Goal: Transaction & Acquisition: Download file/media

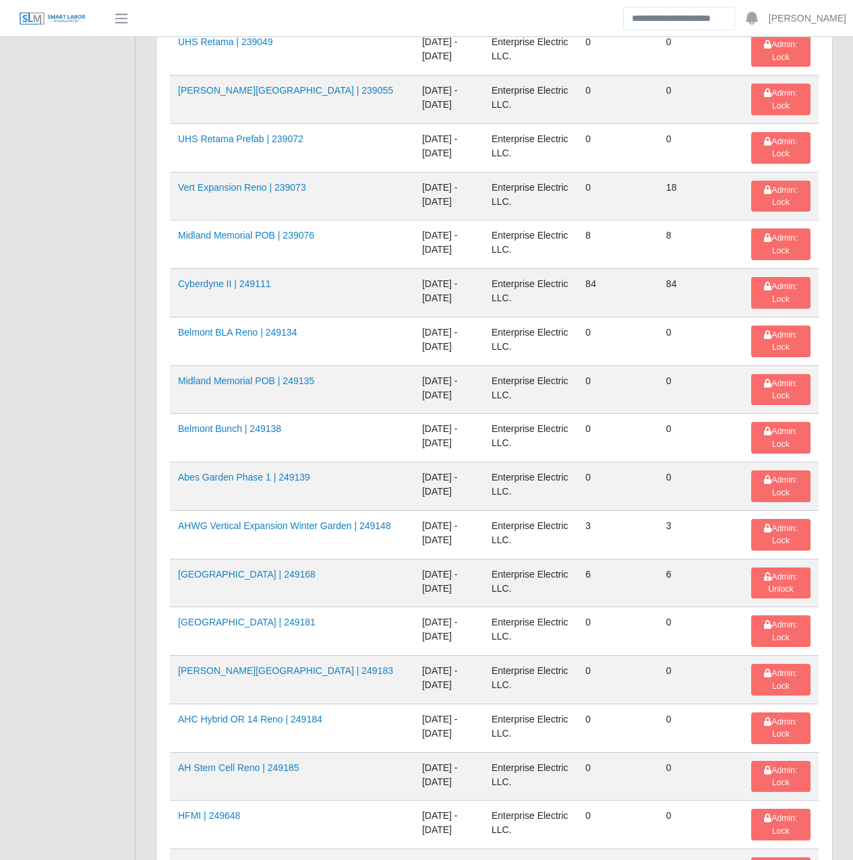
scroll to position [485, 0]
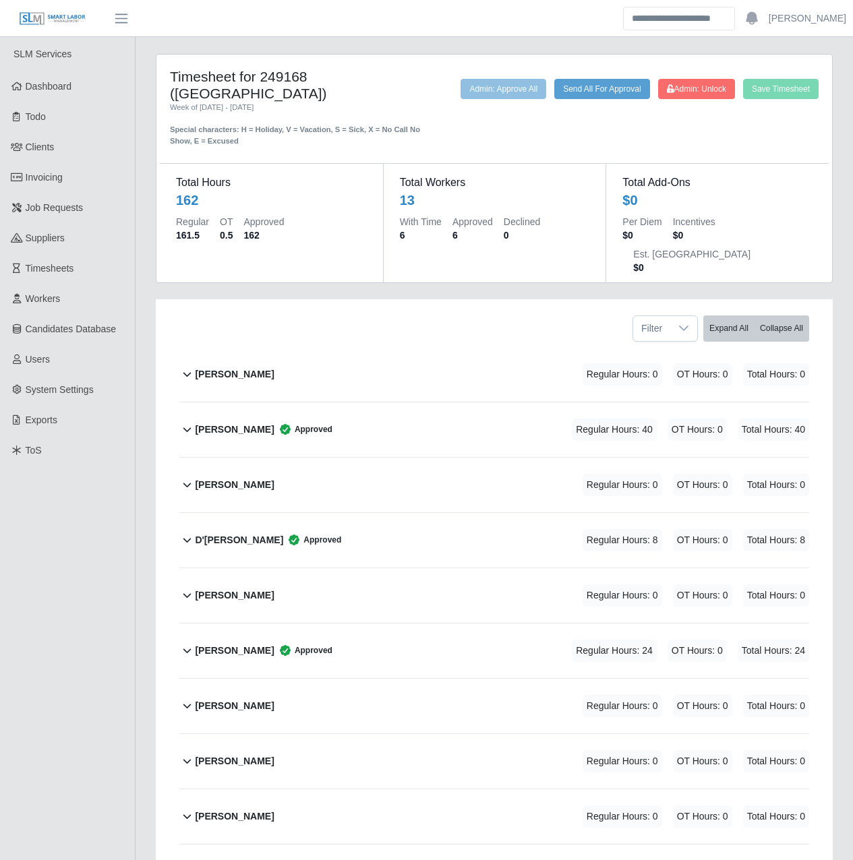
click at [145, 717] on div "Timesheet for 249168 (HFMI Hospital) Week of 08/16/2025 - 08/22/2025 Special ch…" at bounding box center [494, 593] width 717 height 1078
click at [140, 448] on div "Timesheet for 249168 (HFMI Hospital) Week of 08/16/2025 - 08/22/2025 Special ch…" at bounding box center [494, 593] width 717 height 1078
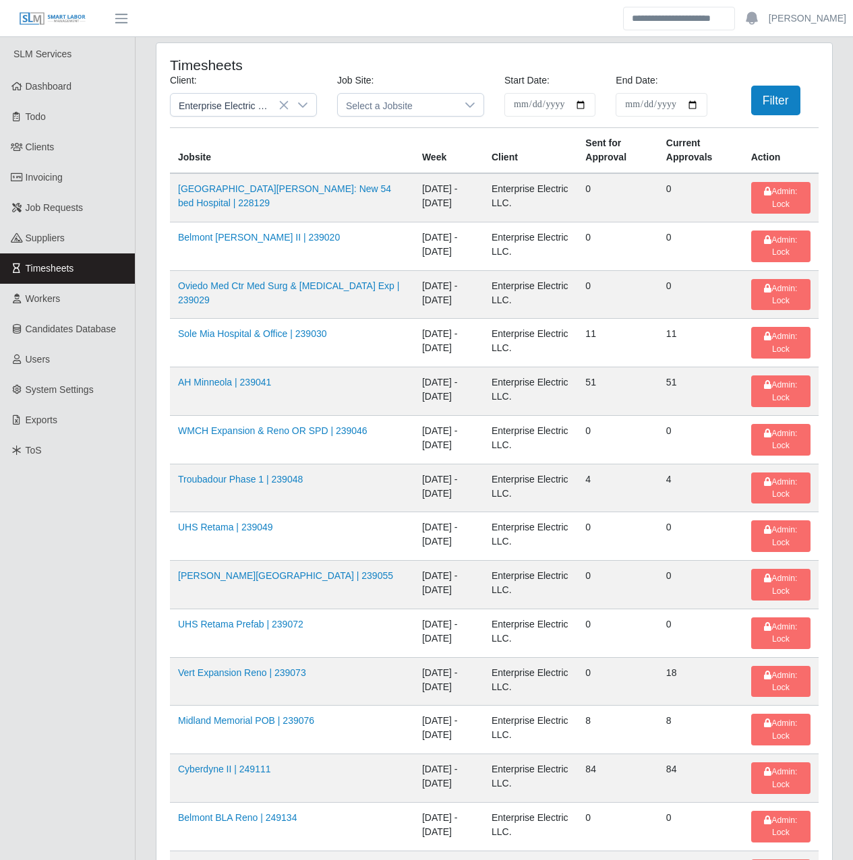
scroll to position [485, 0]
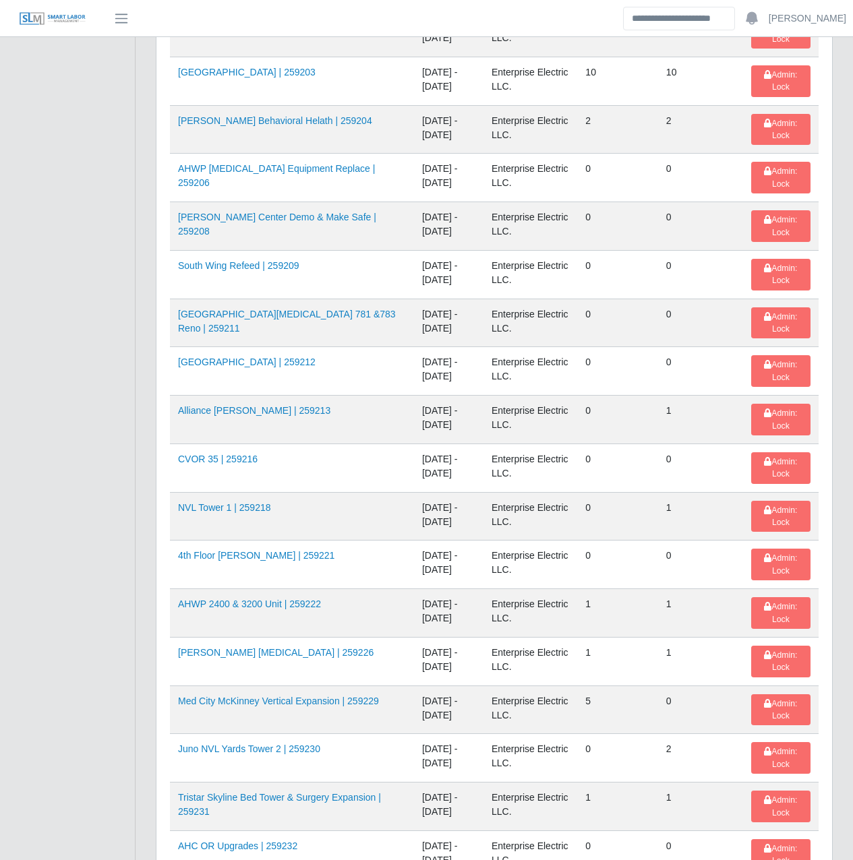
scroll to position [1712, 0]
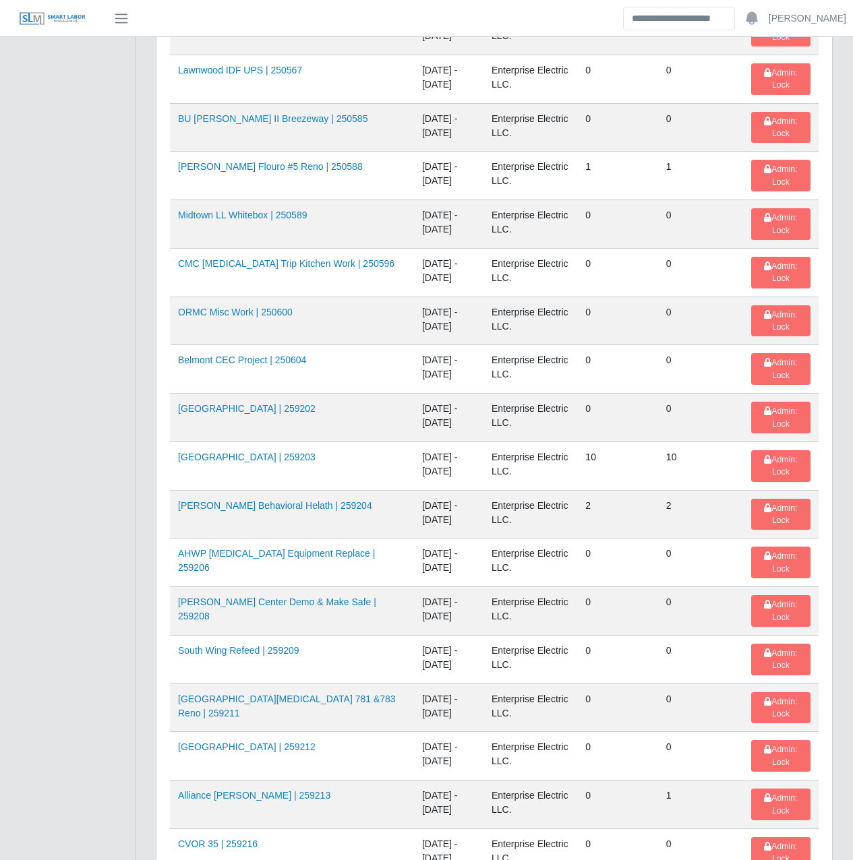
scroll to position [1327, 0]
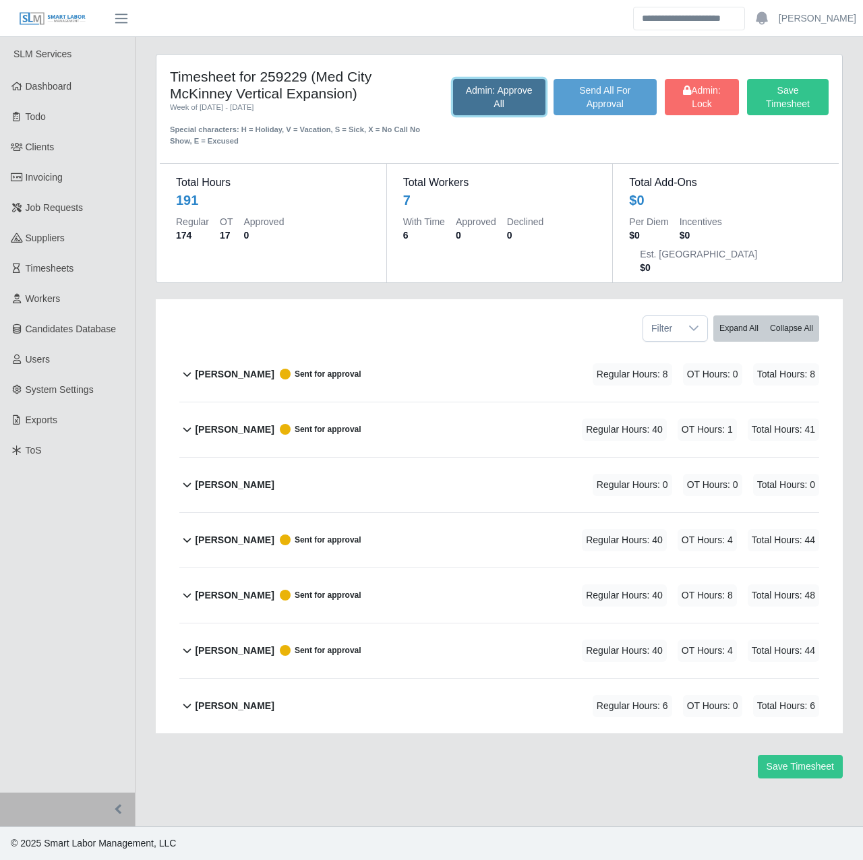
click at [493, 96] on button "Admin: Approve All" at bounding box center [499, 97] width 92 height 36
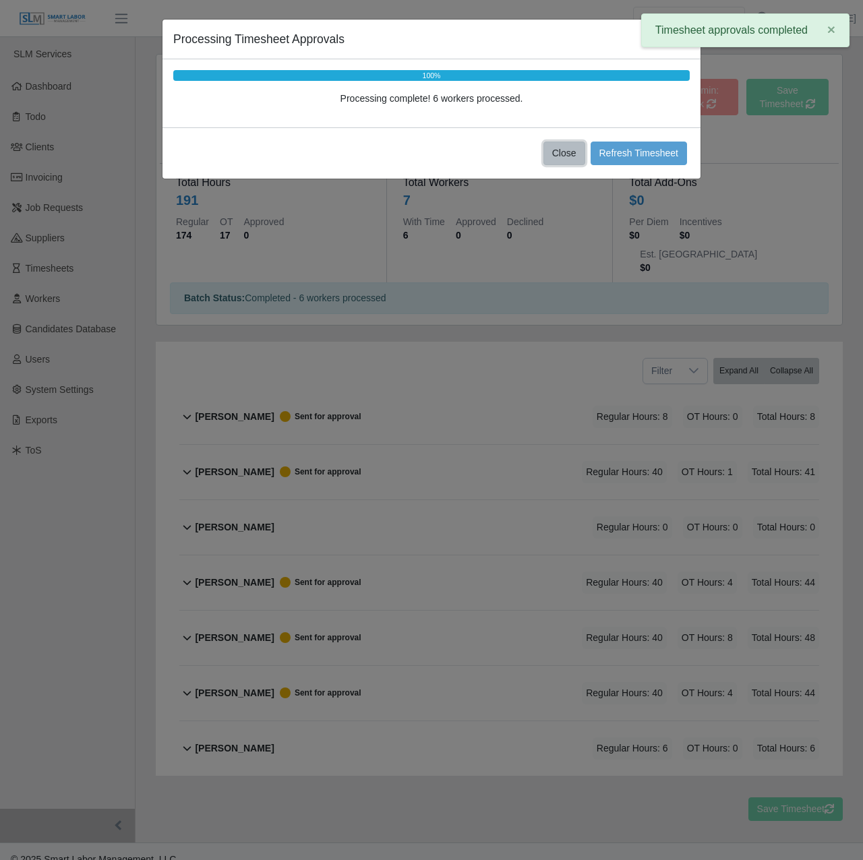
click at [555, 155] on button "Close" at bounding box center [564, 154] width 42 height 24
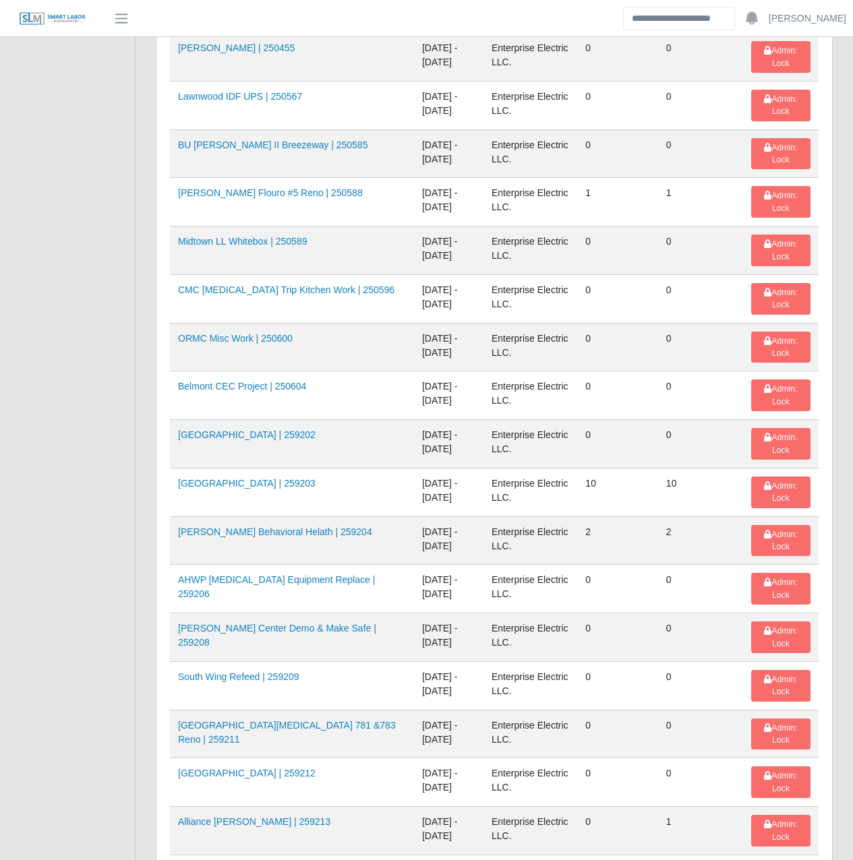
scroll to position [1304, 0]
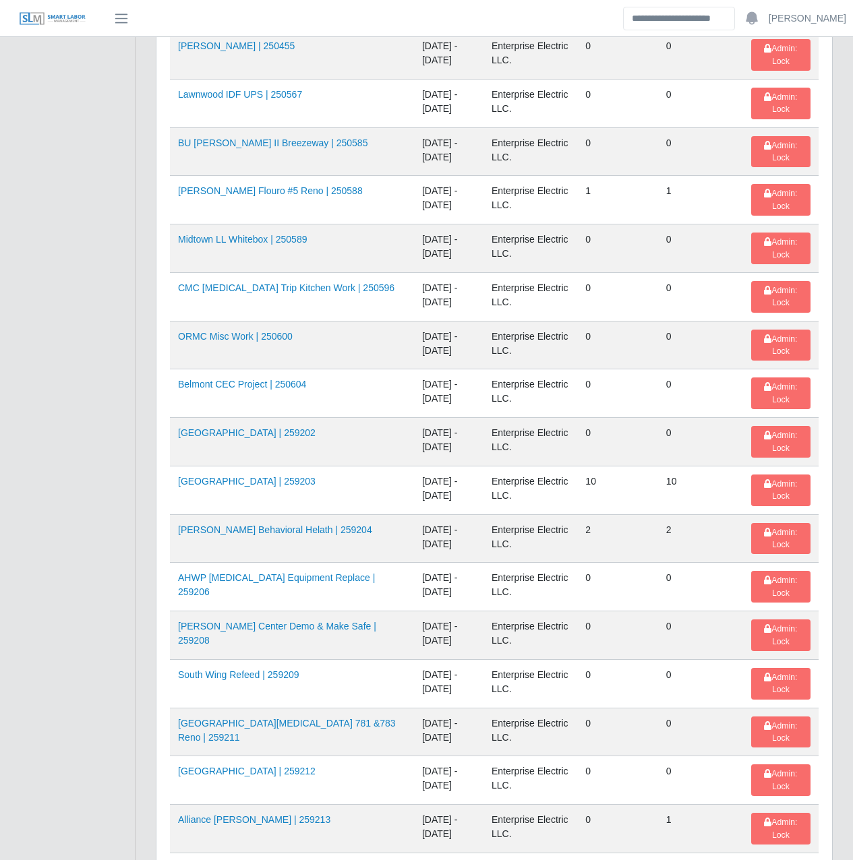
click at [141, 554] on div "**********" at bounding box center [494, 51] width 717 height 2625
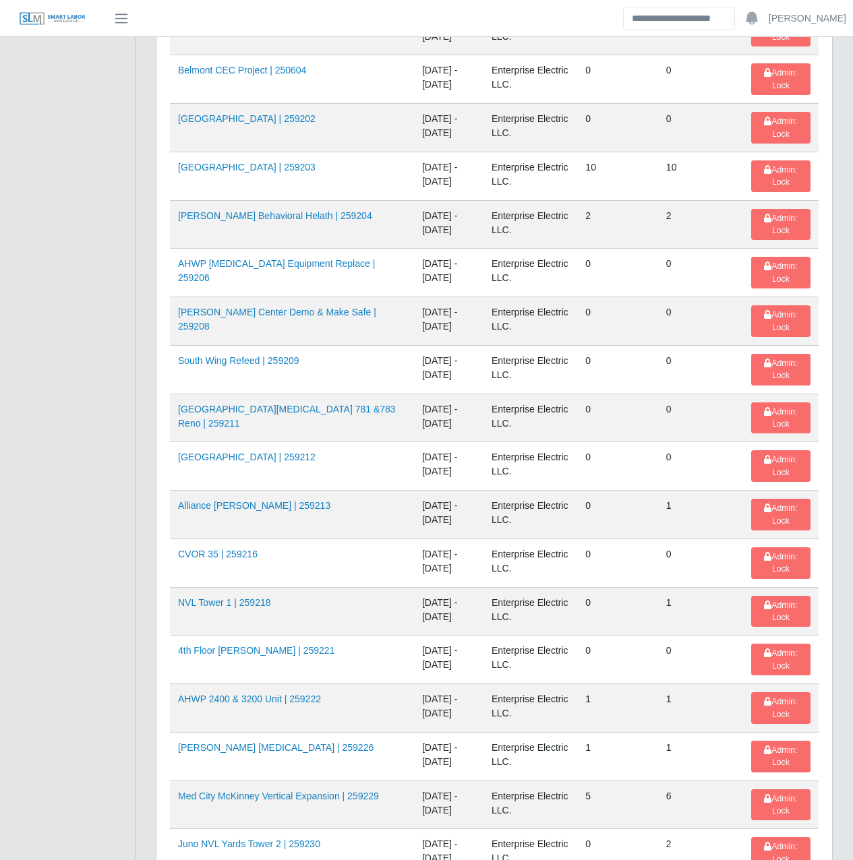
scroll to position [1841, 0]
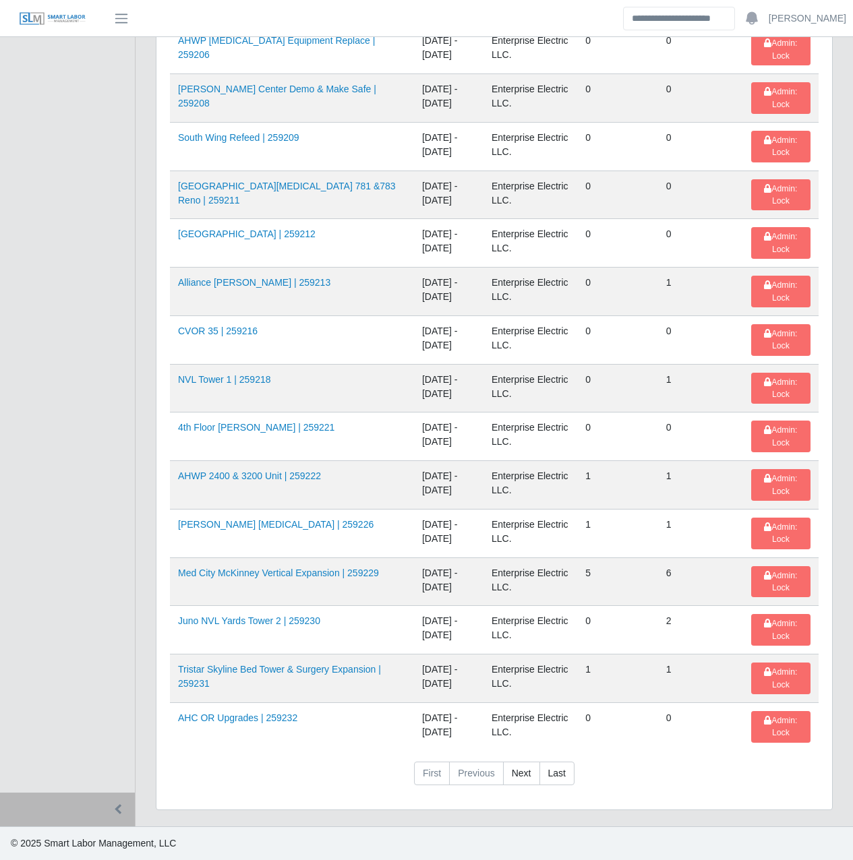
click at [522, 772] on link "Next" at bounding box center [521, 774] width 37 height 24
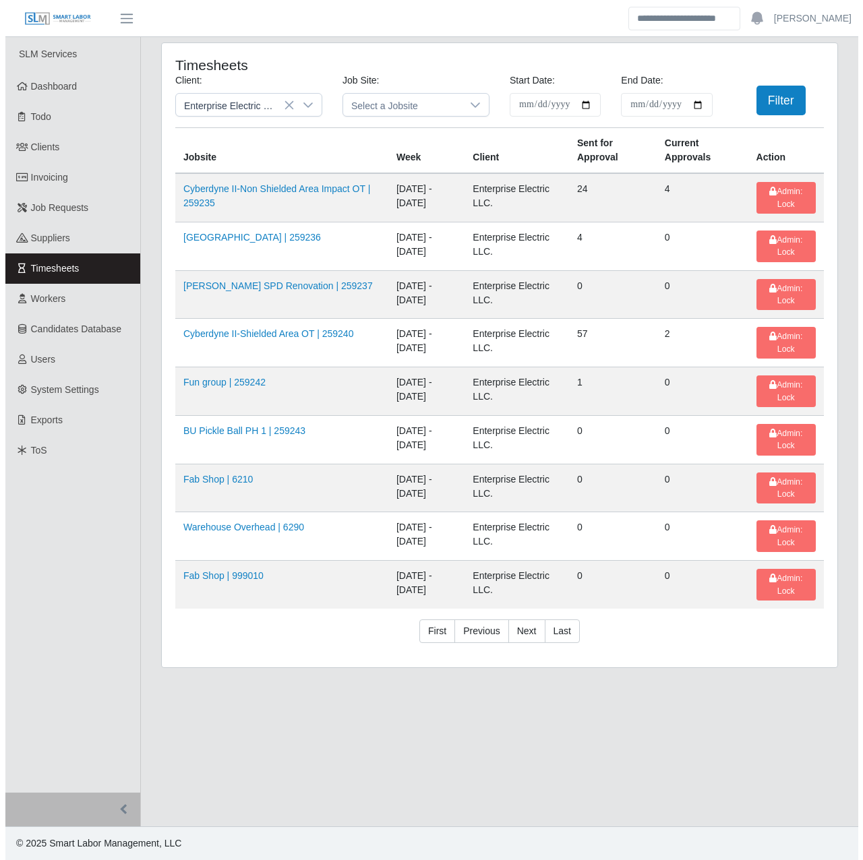
scroll to position [0, 0]
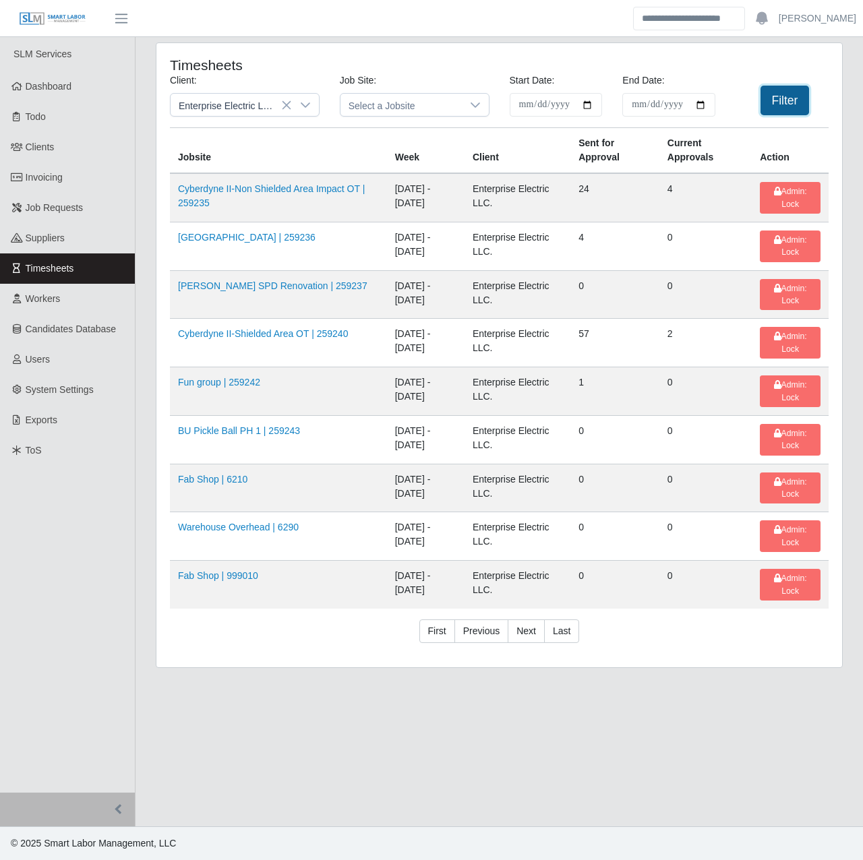
drag, startPoint x: 209, startPoint y: 189, endPoint x: 768, endPoint y: 98, distance: 566.2
click at [768, 98] on button "Filter" at bounding box center [784, 101] width 49 height 30
click at [778, 96] on button "Filter" at bounding box center [784, 101] width 49 height 30
click at [141, 382] on div "**********" at bounding box center [499, 363] width 727 height 642
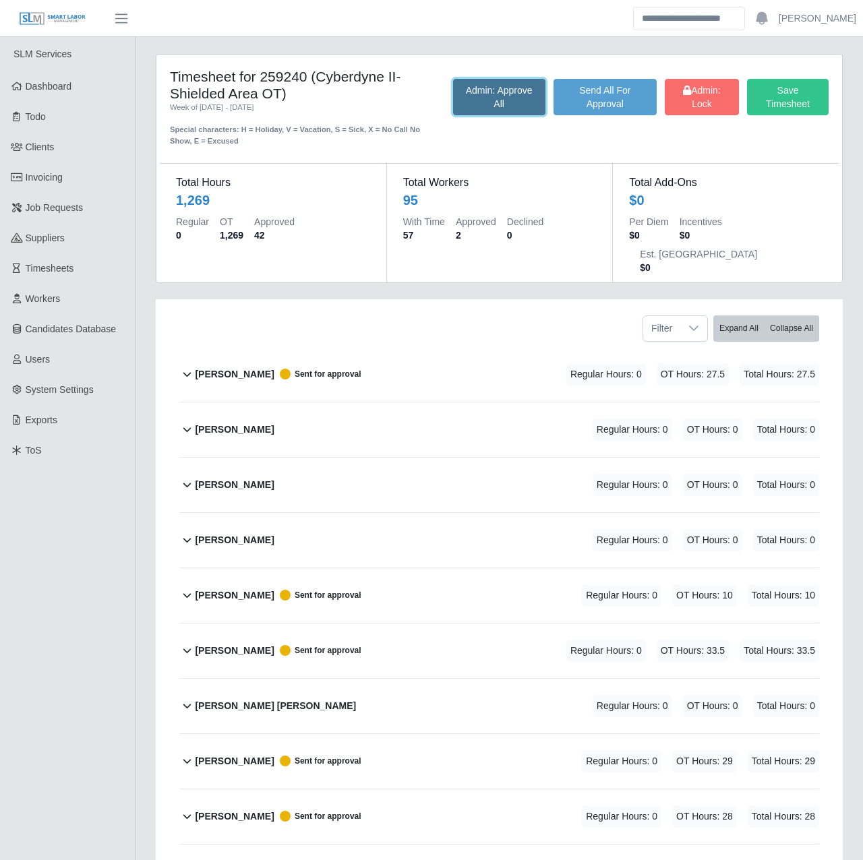
click at [502, 107] on button "Admin: Approve All" at bounding box center [499, 97] width 92 height 36
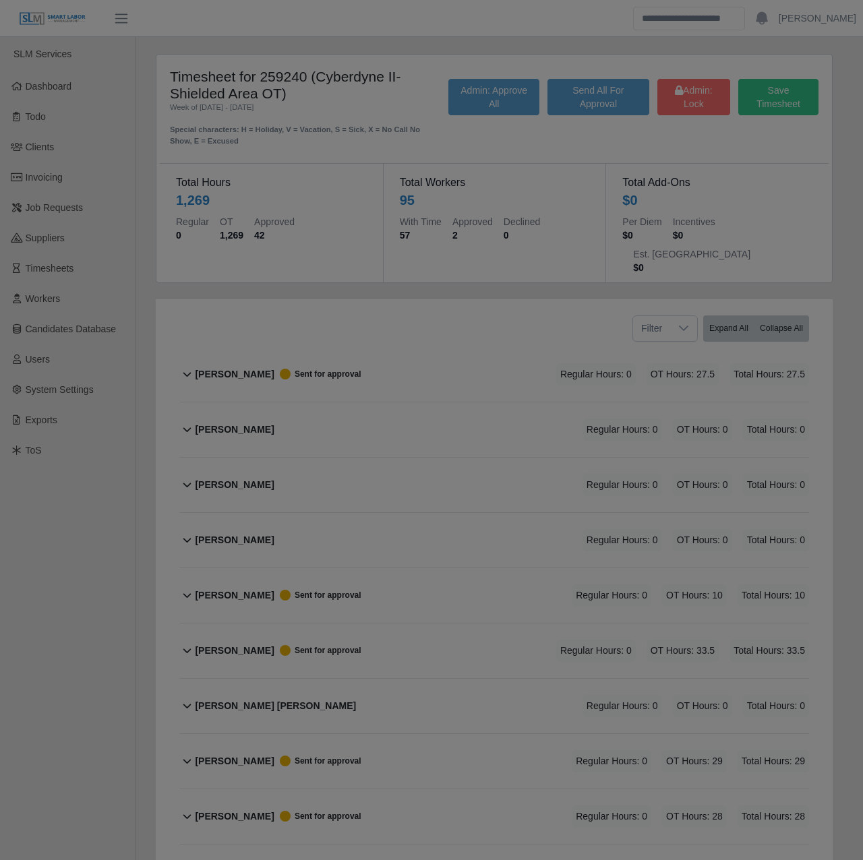
click at [136, 453] on div at bounding box center [431, 430] width 863 height 860
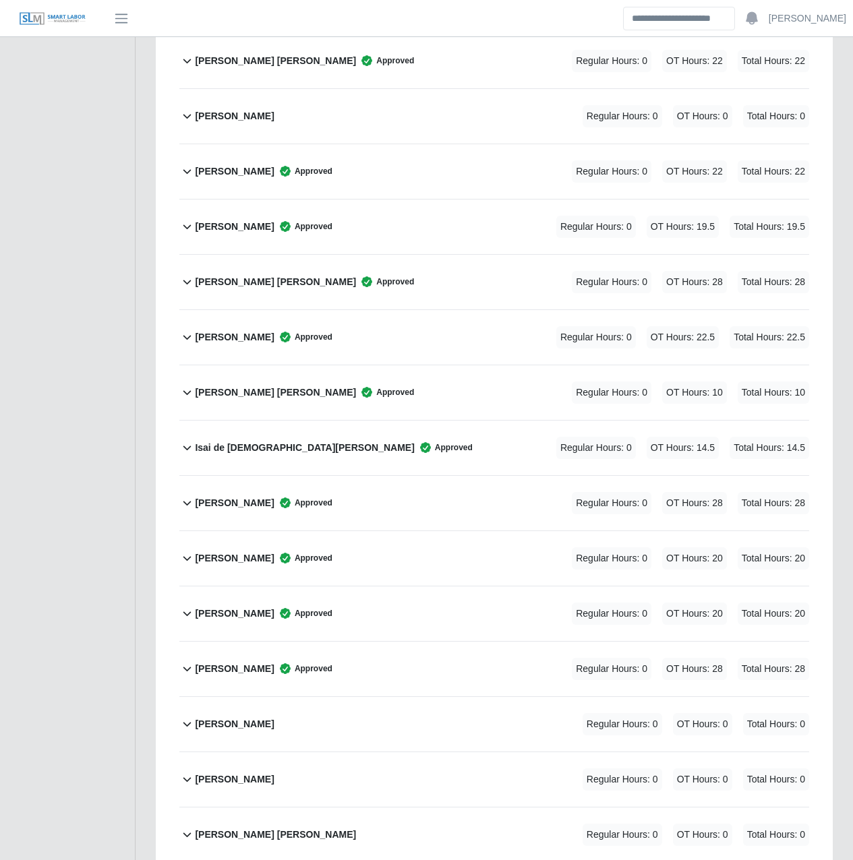
scroll to position [2582, 0]
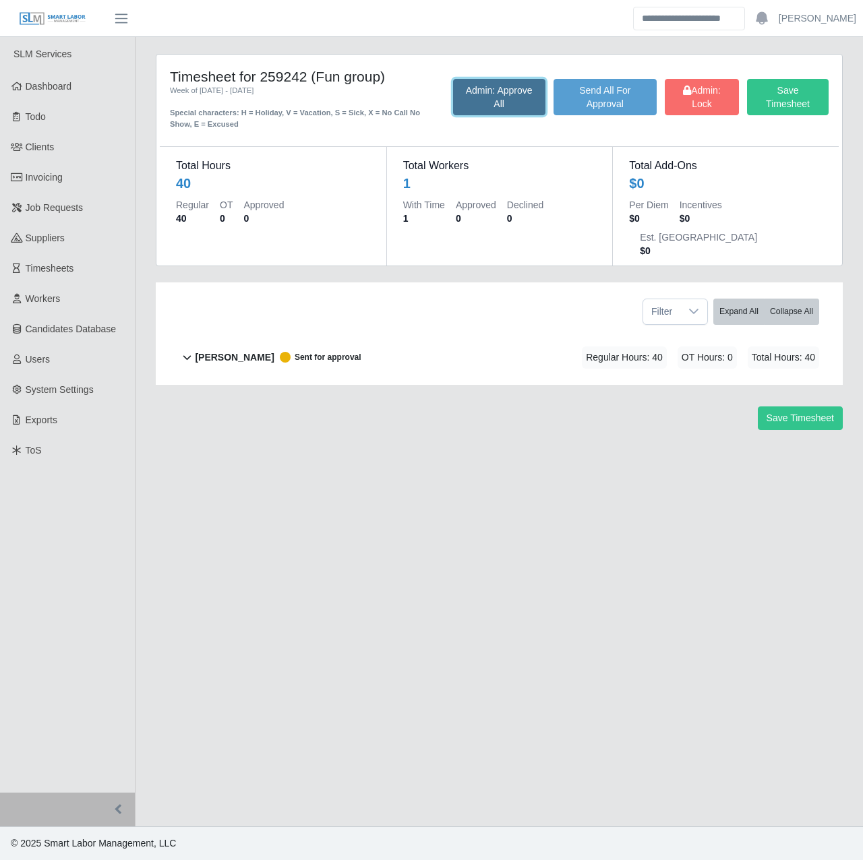
click at [500, 93] on button "Admin: Approve All" at bounding box center [499, 97] width 92 height 36
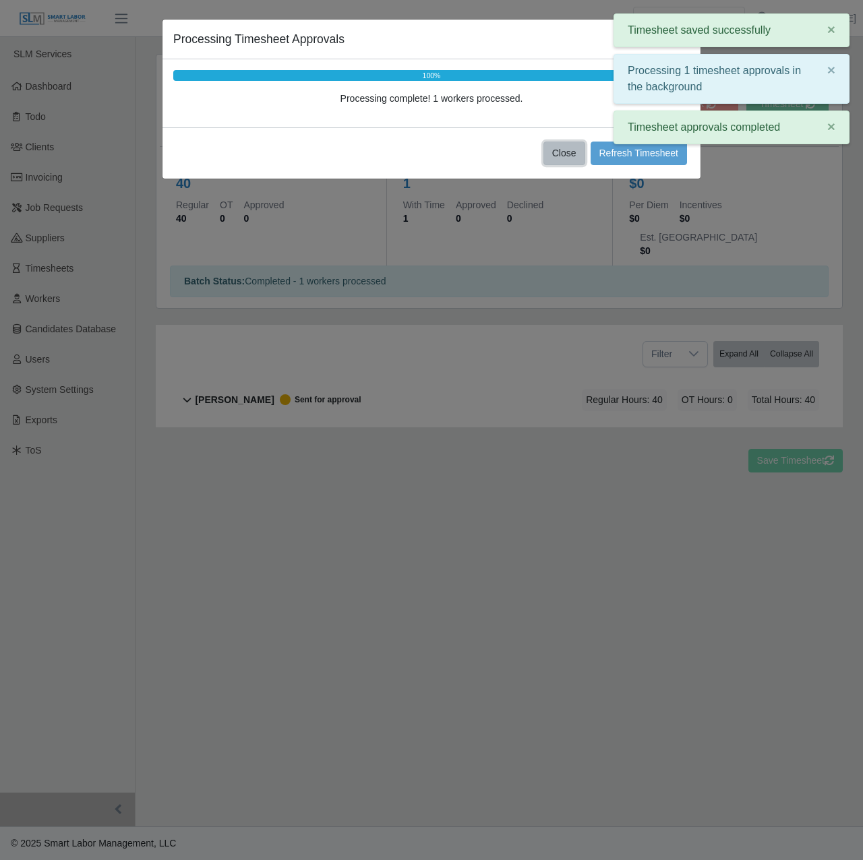
click at [570, 147] on button "Close" at bounding box center [564, 154] width 42 height 24
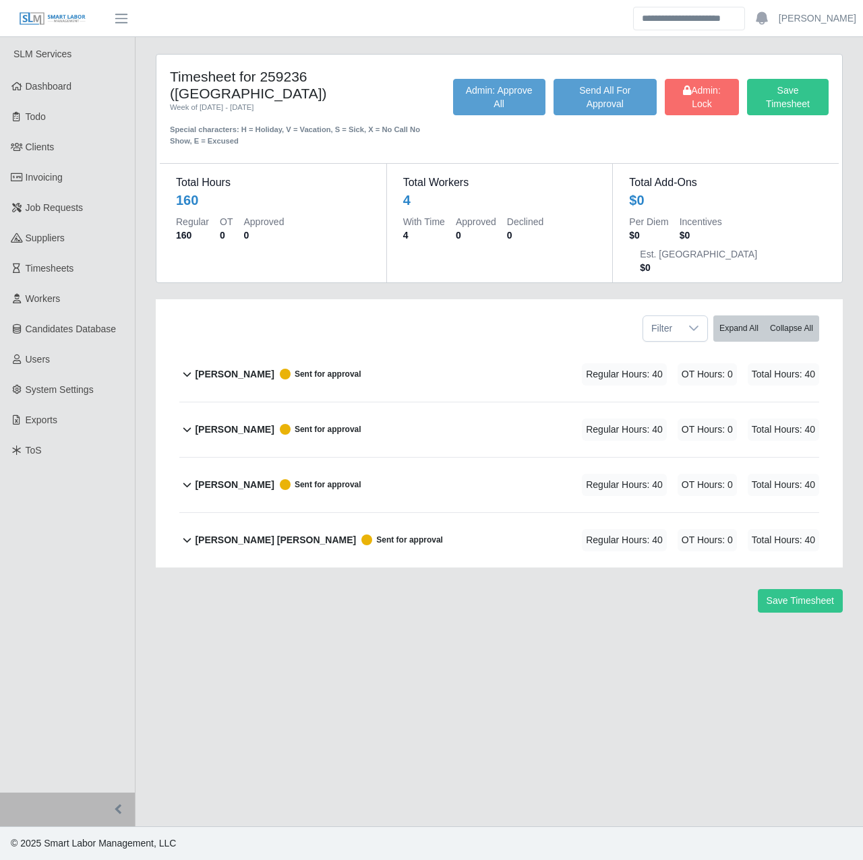
click at [516, 130] on div "Save Timesheet Admin: Lock Send All For Approval Admin: Approve All" at bounding box center [641, 113] width 396 height 68
click at [506, 111] on button "Admin: Approve All" at bounding box center [499, 97] width 92 height 36
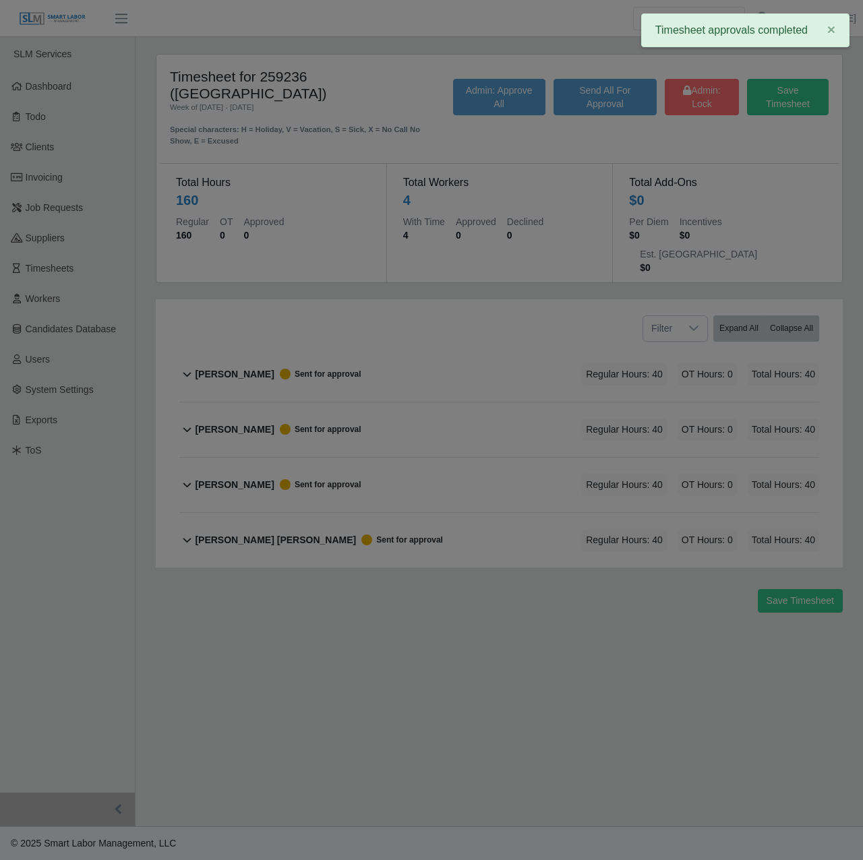
click at [568, 153] on div at bounding box center [431, 430] width 863 height 860
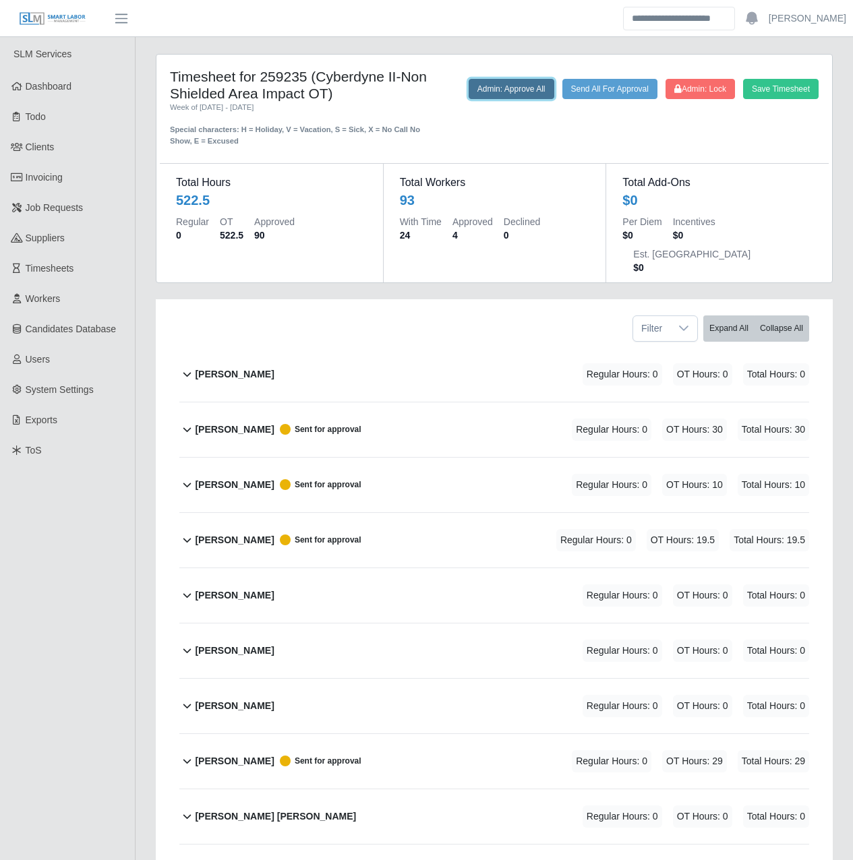
click at [510, 96] on button "Admin: Approve All" at bounding box center [512, 89] width 86 height 20
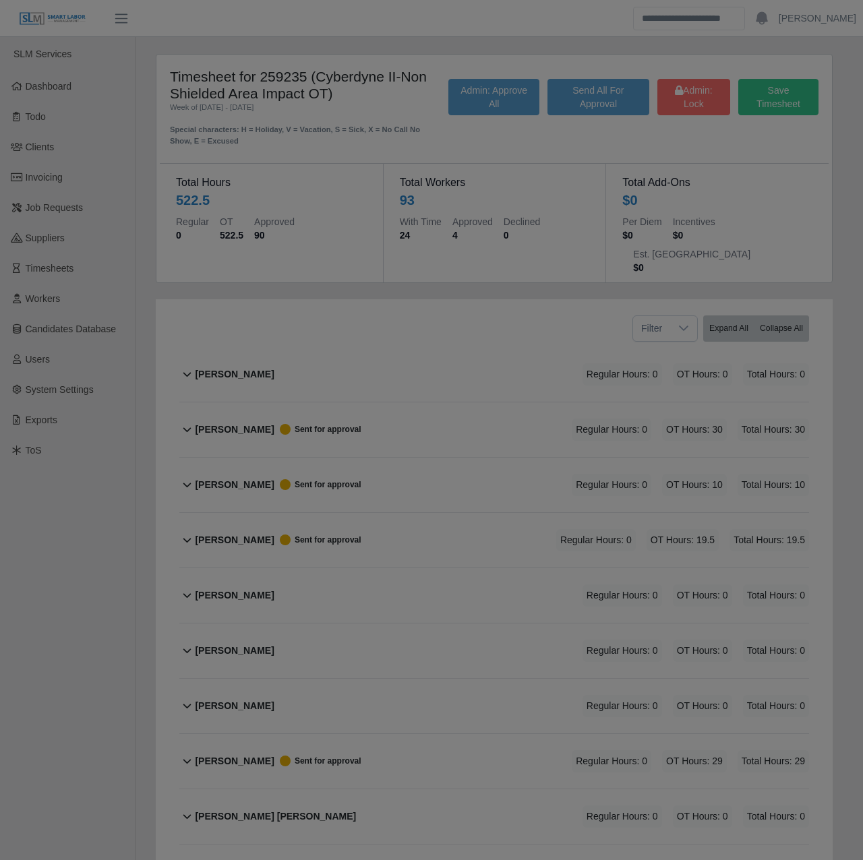
click at [142, 280] on div at bounding box center [431, 430] width 863 height 860
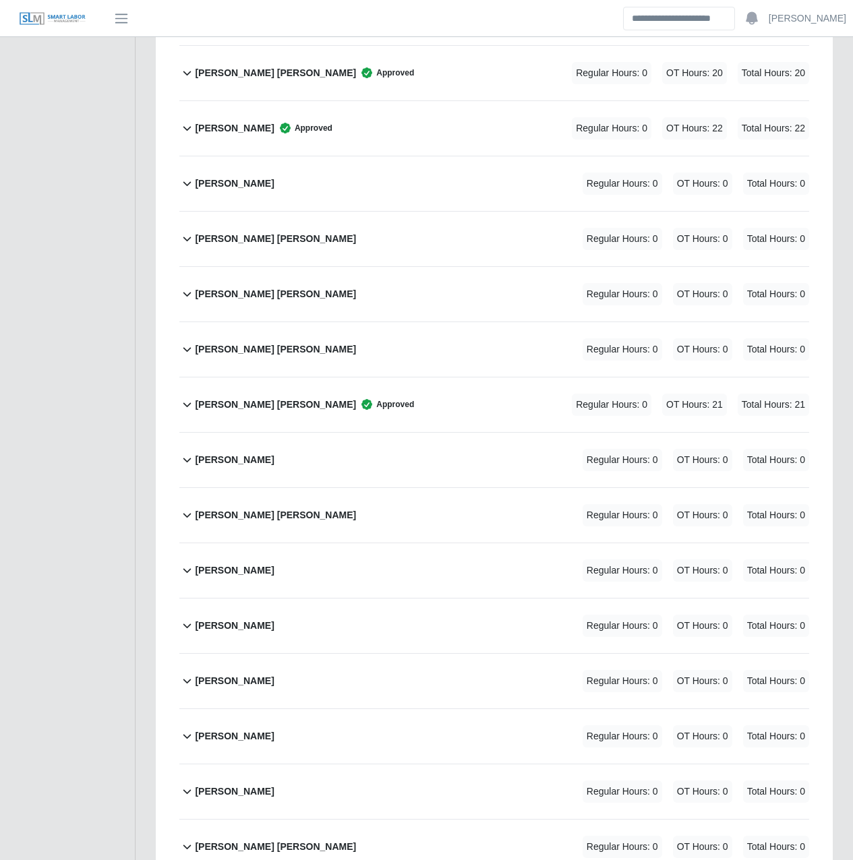
scroll to position [4696, 0]
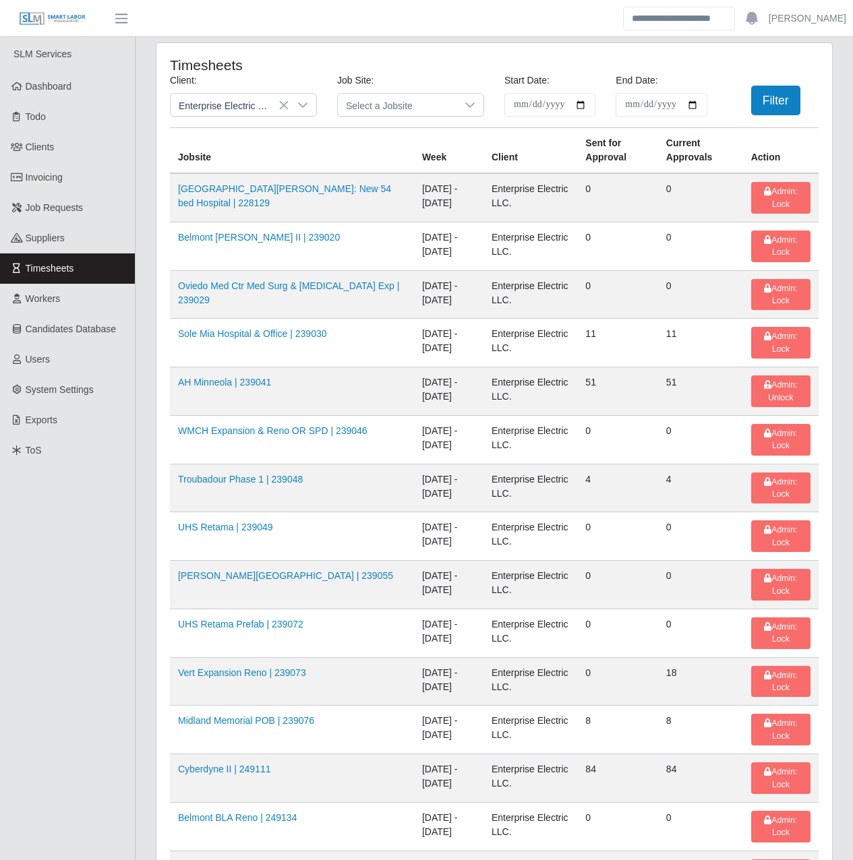
click at [326, 364] on td "Sole Mia Hospital & Office | 239030" at bounding box center [292, 343] width 244 height 49
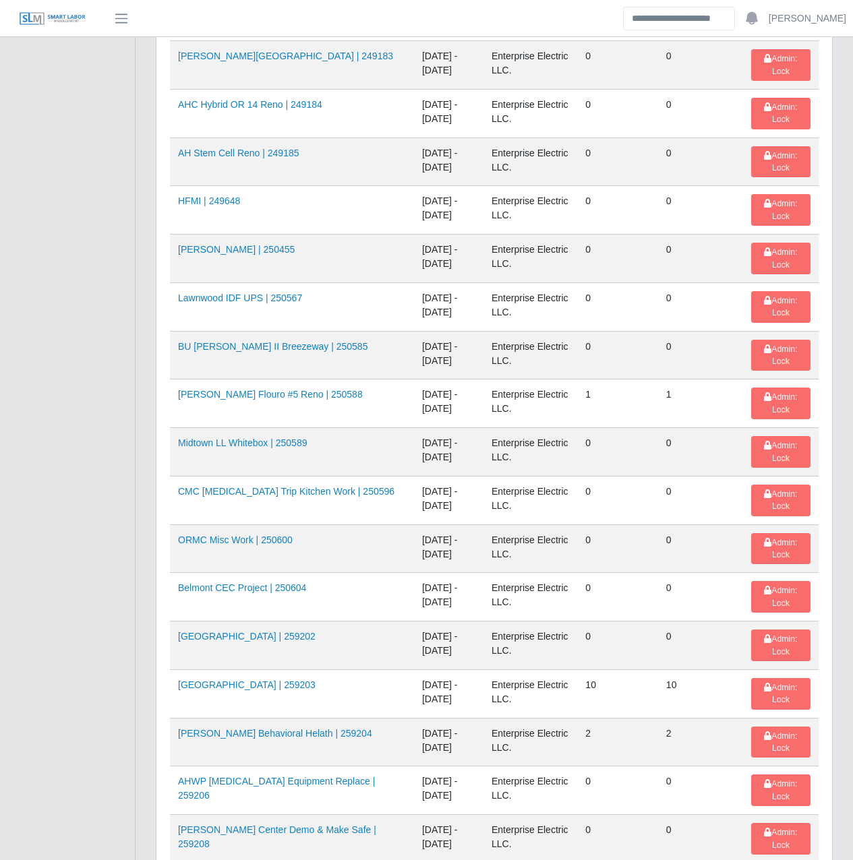
scroll to position [1841, 0]
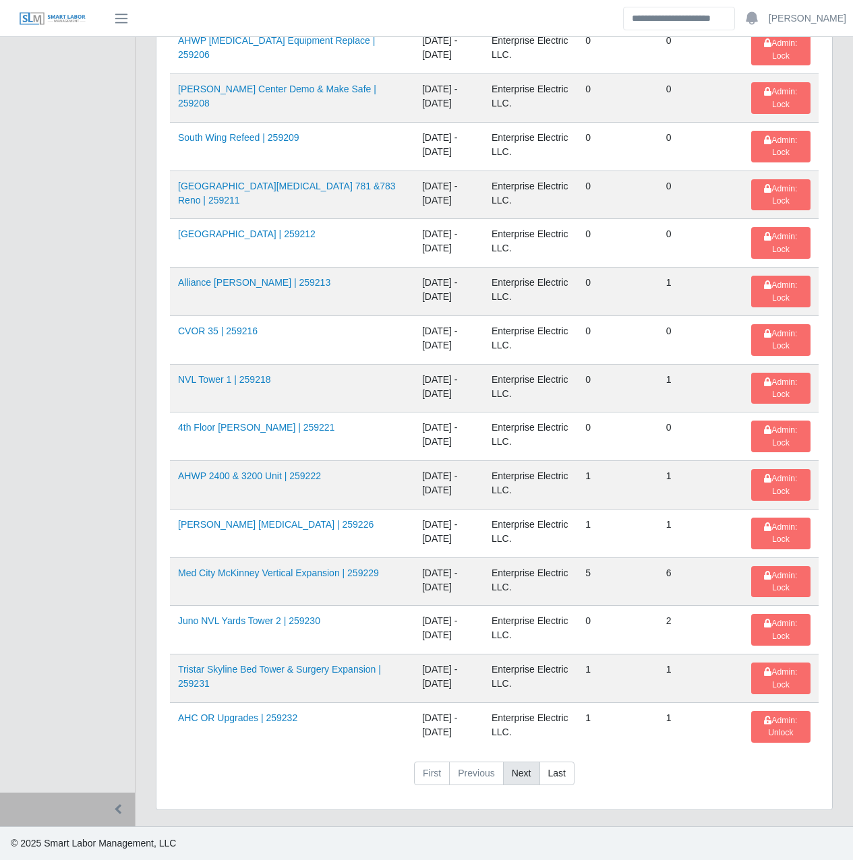
click at [520, 779] on link "Next" at bounding box center [521, 774] width 37 height 24
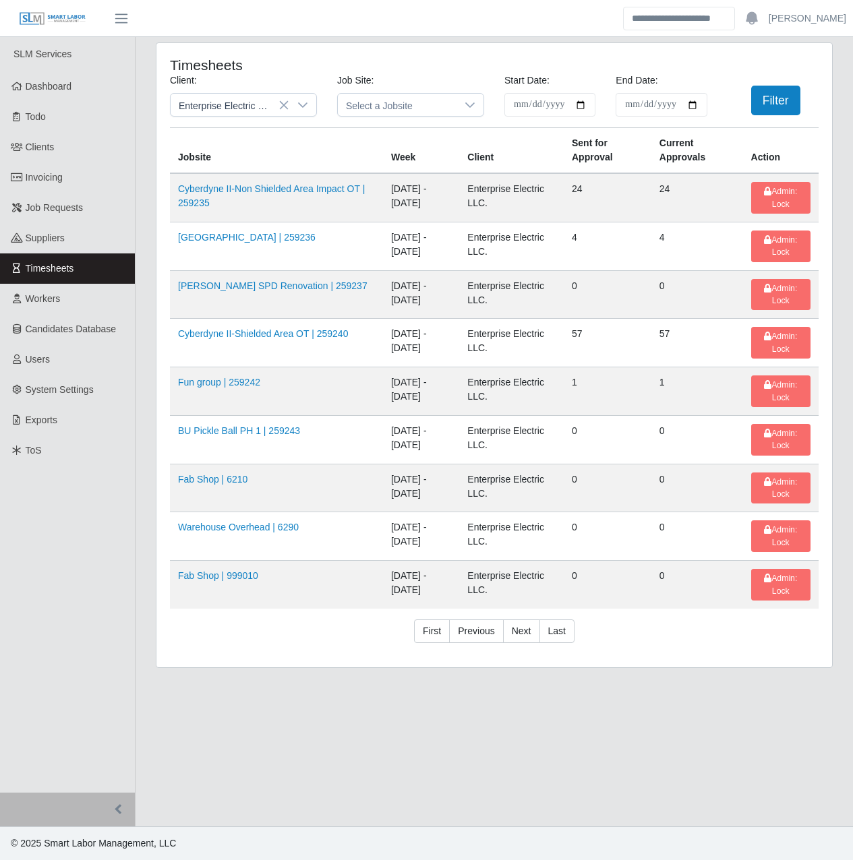
scroll to position [0, 0]
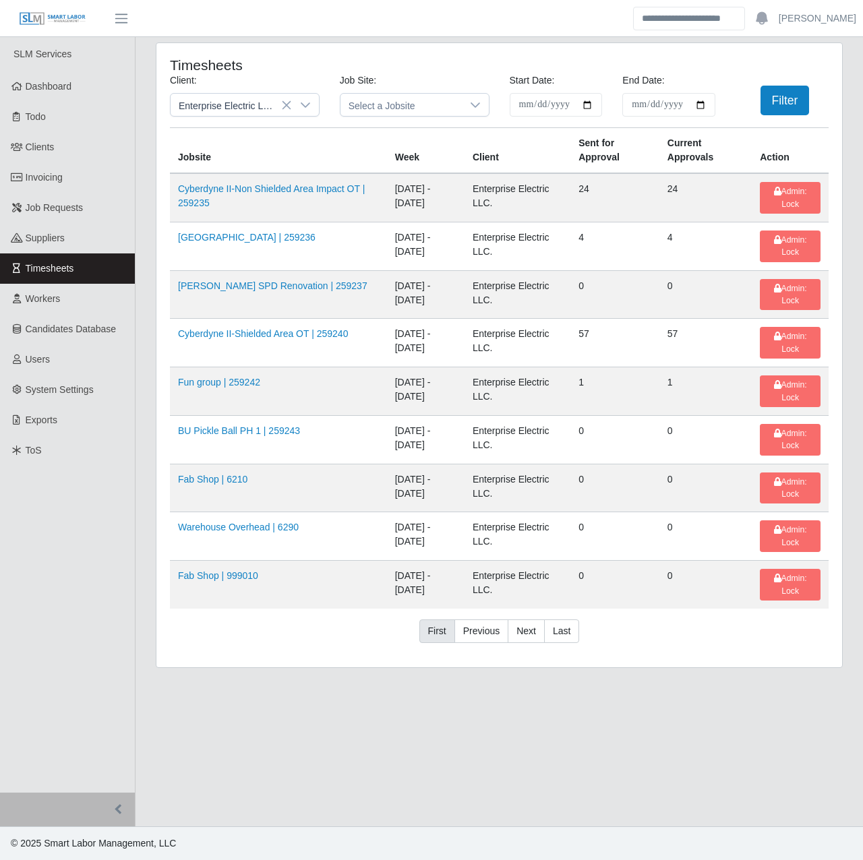
click at [442, 634] on link "First" at bounding box center [437, 632] width 36 height 24
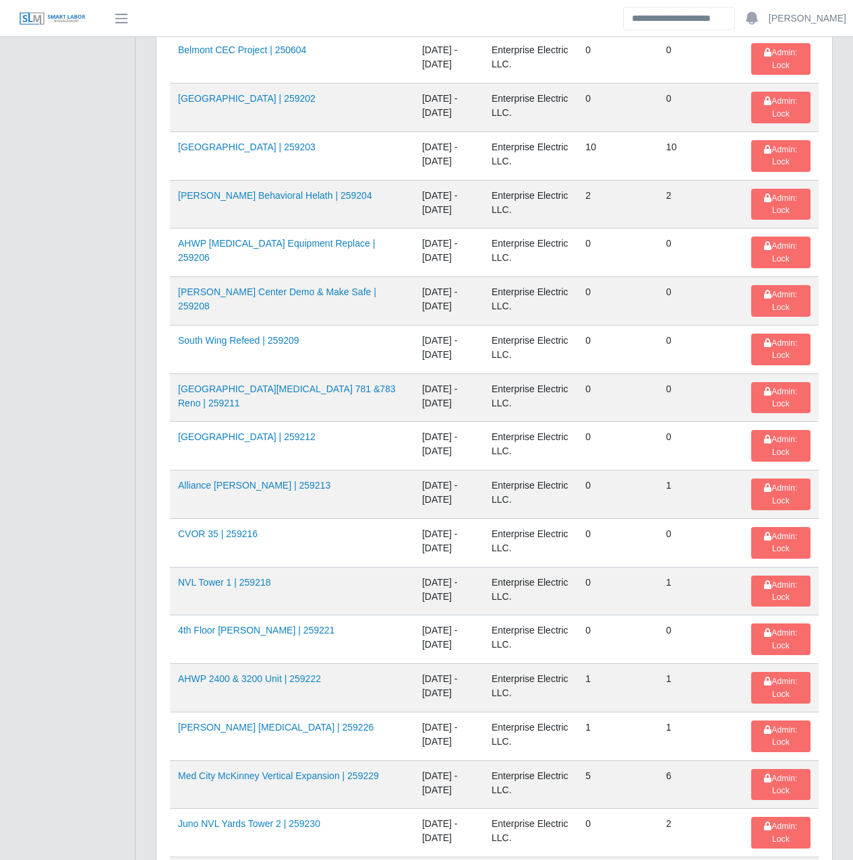
scroll to position [1841, 0]
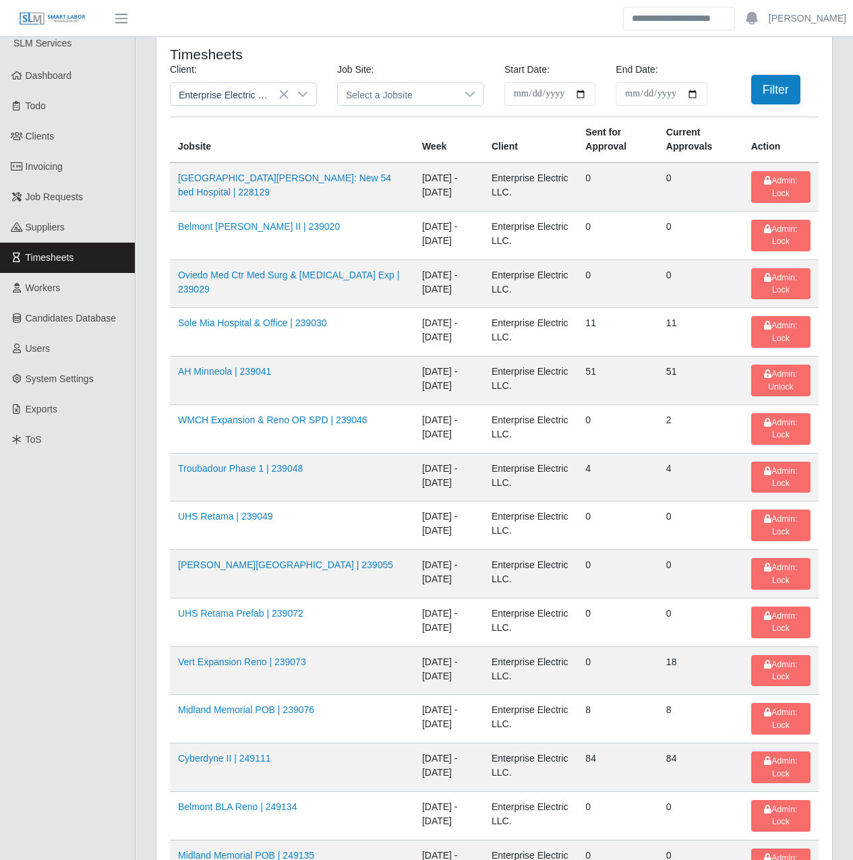
scroll to position [0, 0]
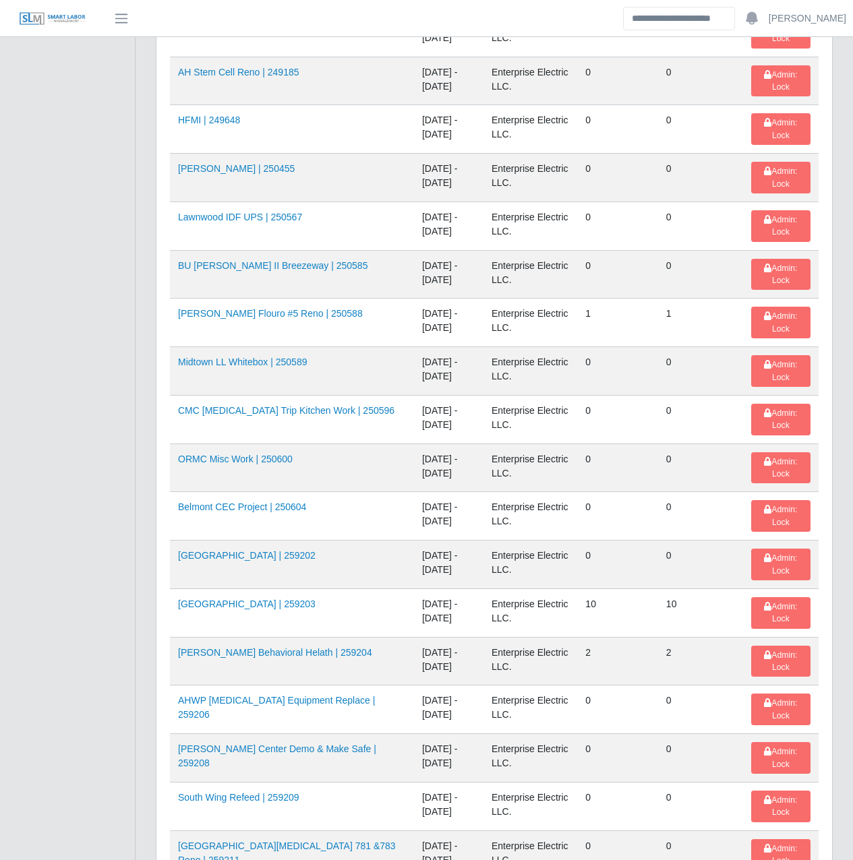
scroll to position [1841, 0]
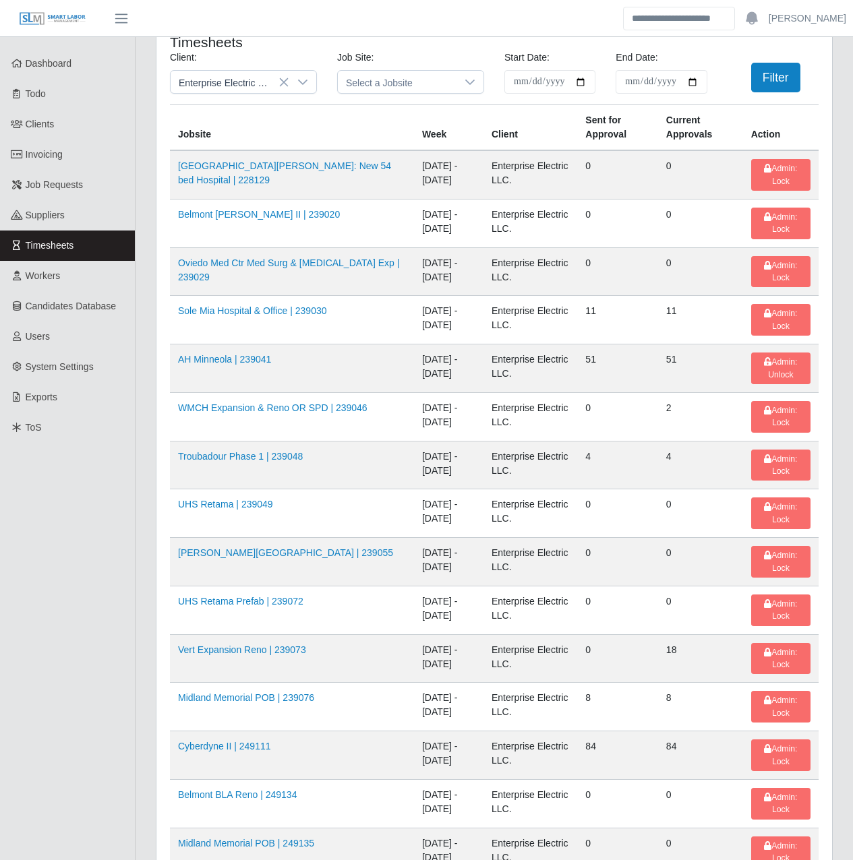
scroll to position [0, 0]
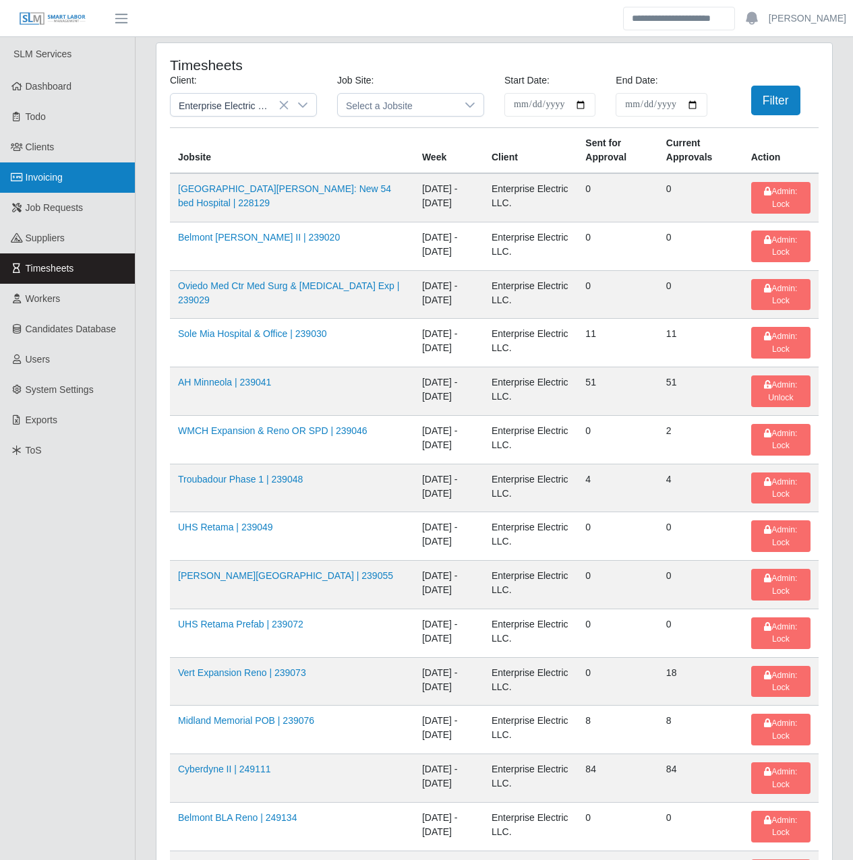
click at [71, 167] on link "Invoicing" at bounding box center [67, 177] width 135 height 30
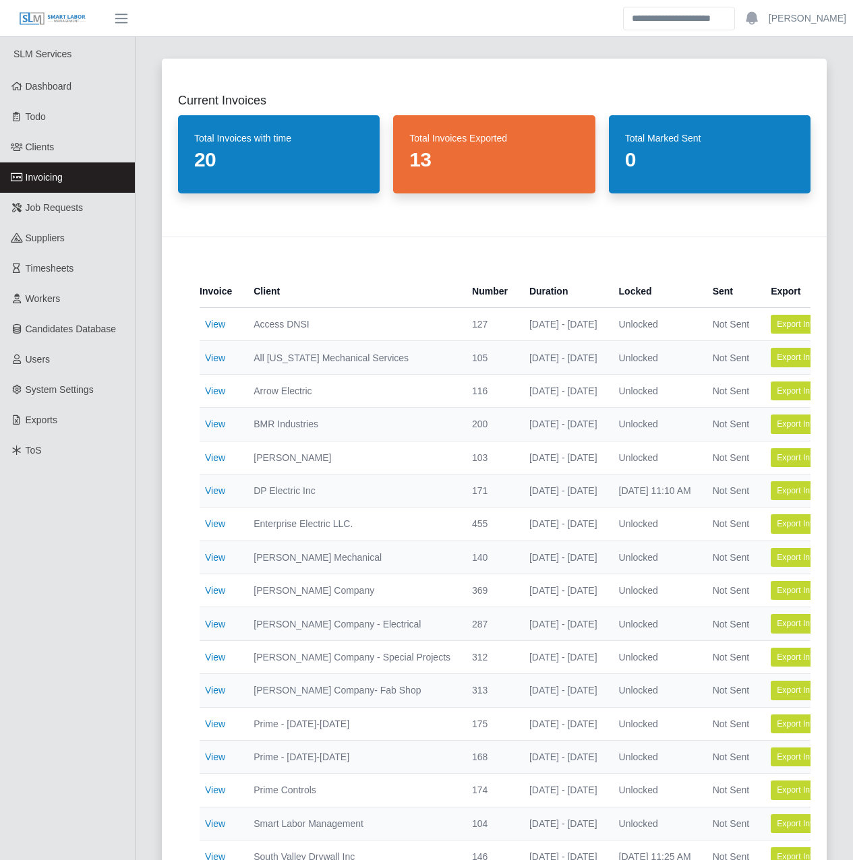
click at [148, 531] on div "Current Invoices Total Invoices with time 20 Total Invoices Exported 13 Total M…" at bounding box center [494, 523] width 697 height 963
click at [216, 427] on link "View" at bounding box center [215, 424] width 20 height 11
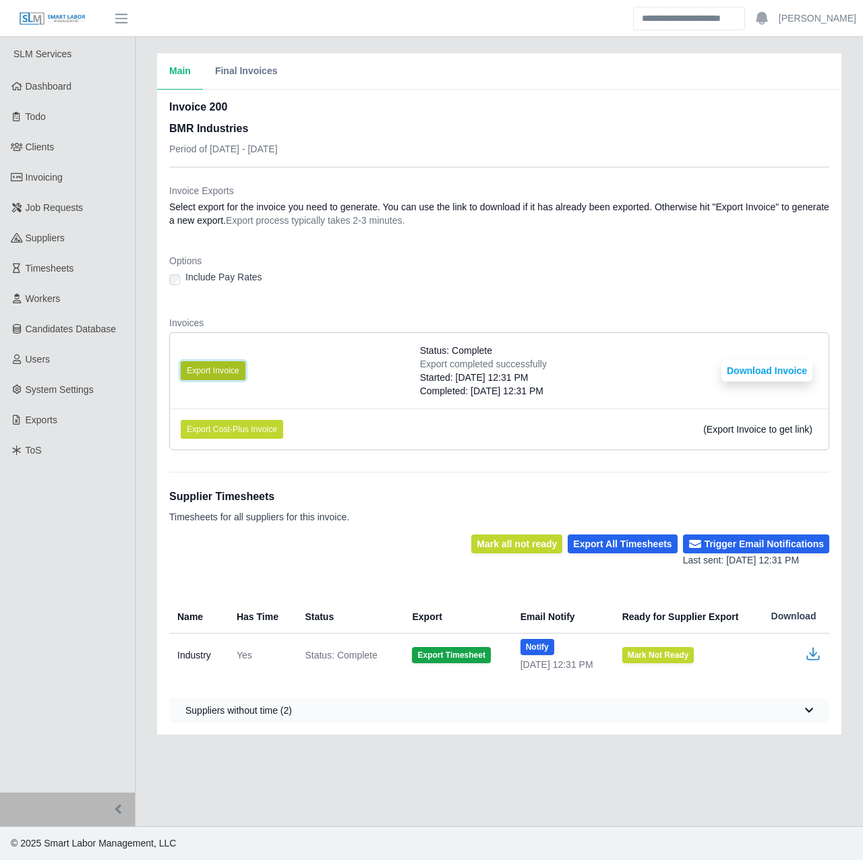
click at [215, 365] on button "Export Invoice" at bounding box center [213, 370] width 65 height 19
click at [149, 380] on div "Main Final Invoices Invoice 200 BMR Industries Period of [DATE] - [DATE] Invoic…" at bounding box center [499, 394] width 727 height 682
click at [770, 371] on button "Download Invoice" at bounding box center [766, 371] width 91 height 22
click at [140, 368] on div "Main Final Invoices Invoice 200 BMR Industries Period of 08/18/2025 - 08/24/202…" at bounding box center [499, 394] width 727 height 682
click at [142, 371] on div "Main Final Invoices Invoice 200 BMR Industries Period of 08/18/2025 - 08/24/202…" at bounding box center [499, 394] width 727 height 682
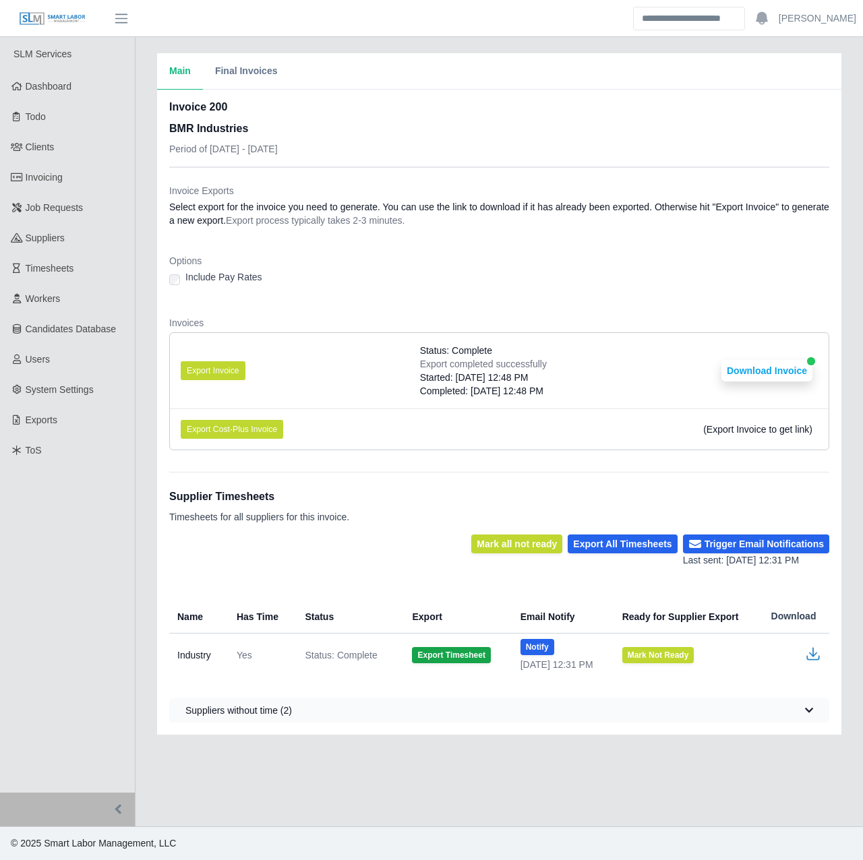
click at [150, 458] on div "Main Final Invoices Invoice 200 BMR Industries Period of 08/18/2025 - 08/24/202…" at bounding box center [499, 394] width 727 height 682
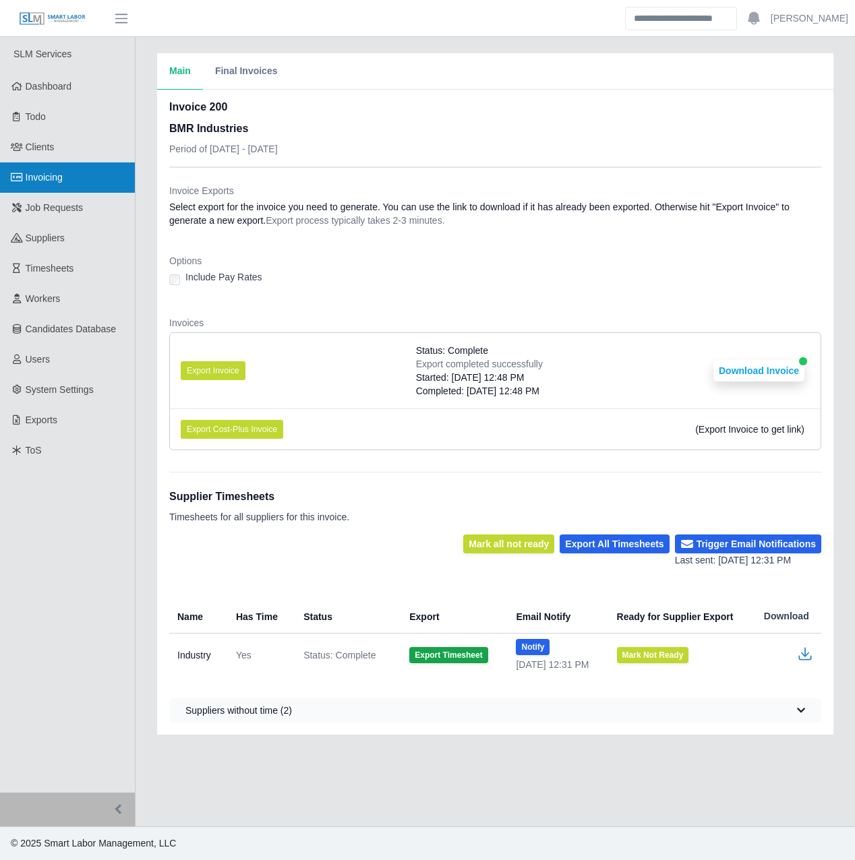
click at [78, 181] on link "Invoicing" at bounding box center [67, 177] width 135 height 30
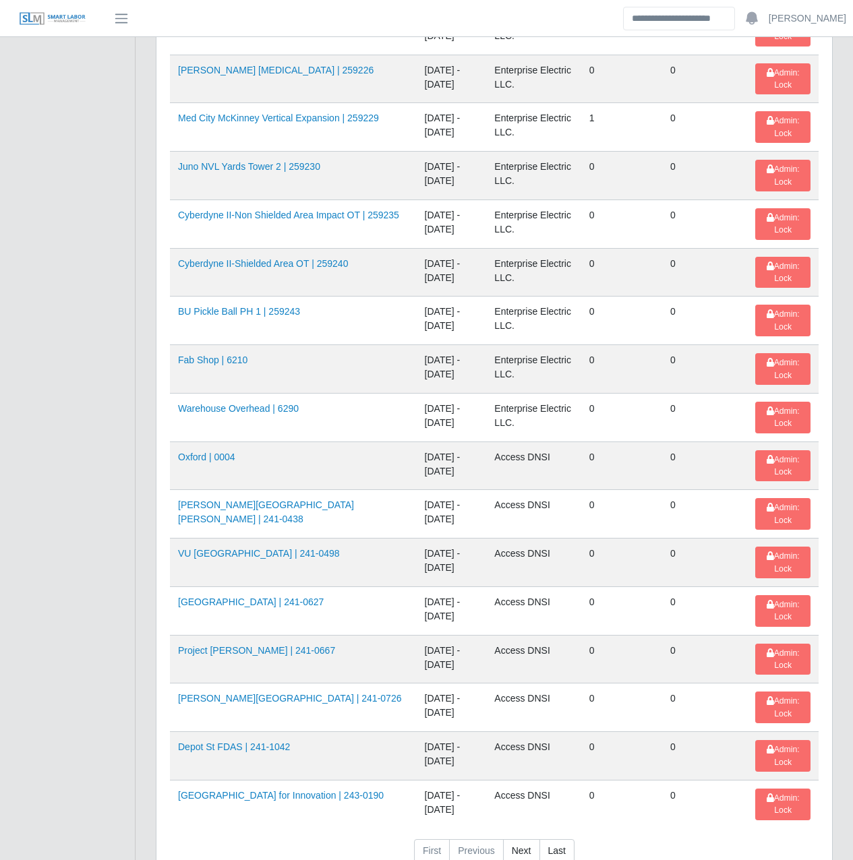
scroll to position [1841, 0]
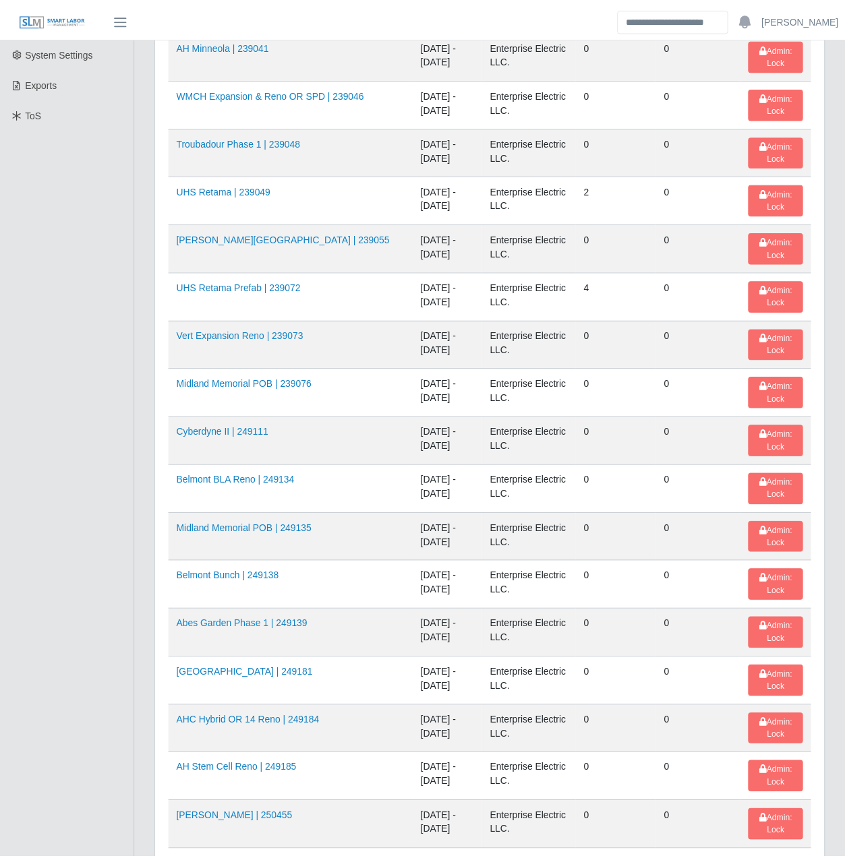
scroll to position [0, 0]
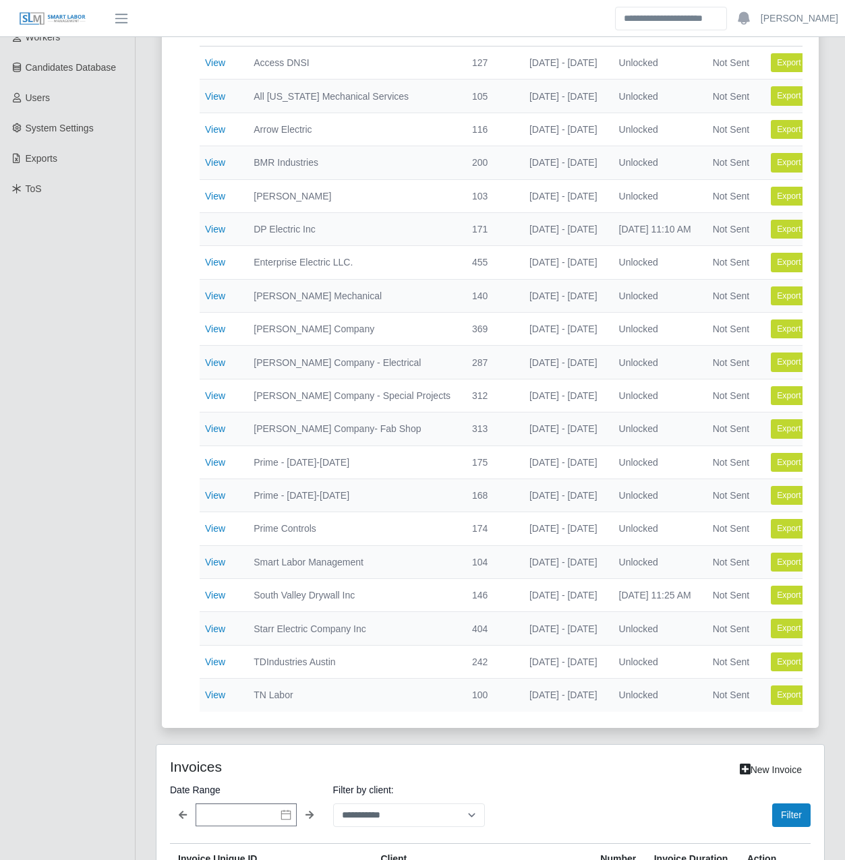
scroll to position [261, 0]
click at [215, 592] on link "View" at bounding box center [215, 596] width 20 height 11
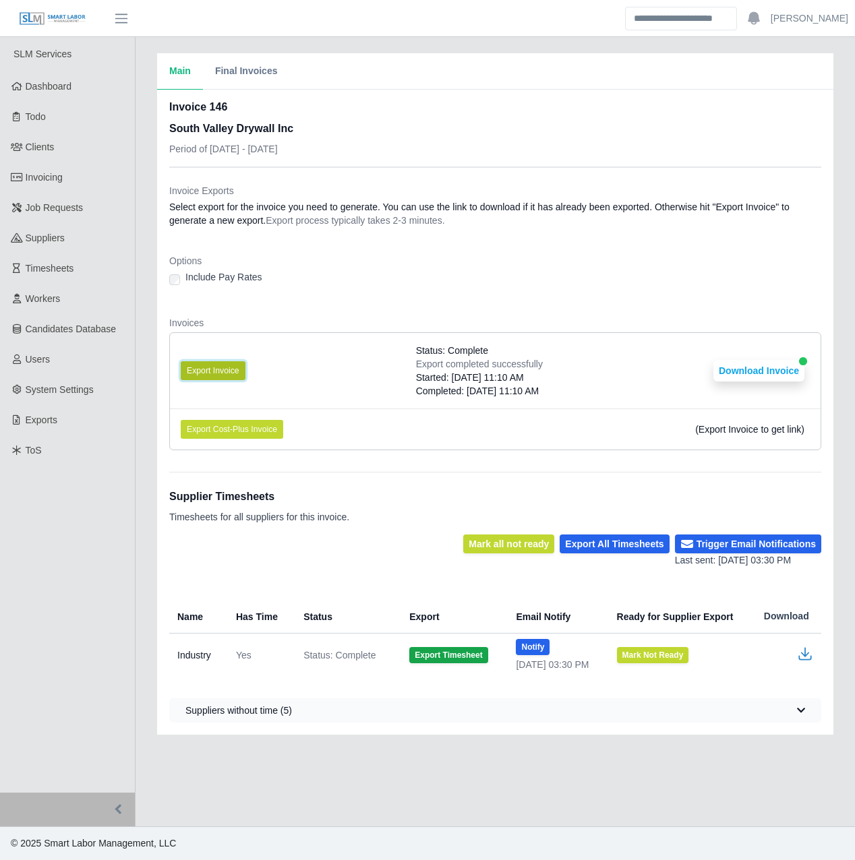
click at [214, 364] on button "Export Invoice" at bounding box center [213, 370] width 65 height 19
click at [770, 364] on button "Download Invoice" at bounding box center [758, 371] width 91 height 22
click at [303, 314] on dl "Invoice Exports Select export for the invoice you need to generate. You can use…" at bounding box center [495, 322] width 652 height 277
click at [143, 365] on div "Main Final Invoices Invoice 146 South Valley Drywall Inc Period of 08/18/2025 -…" at bounding box center [495, 394] width 719 height 682
click at [150, 459] on div "Main Final Invoices Invoice 146 South Valley Drywall Inc Period of 08/18/2025 -…" at bounding box center [495, 394] width 719 height 682
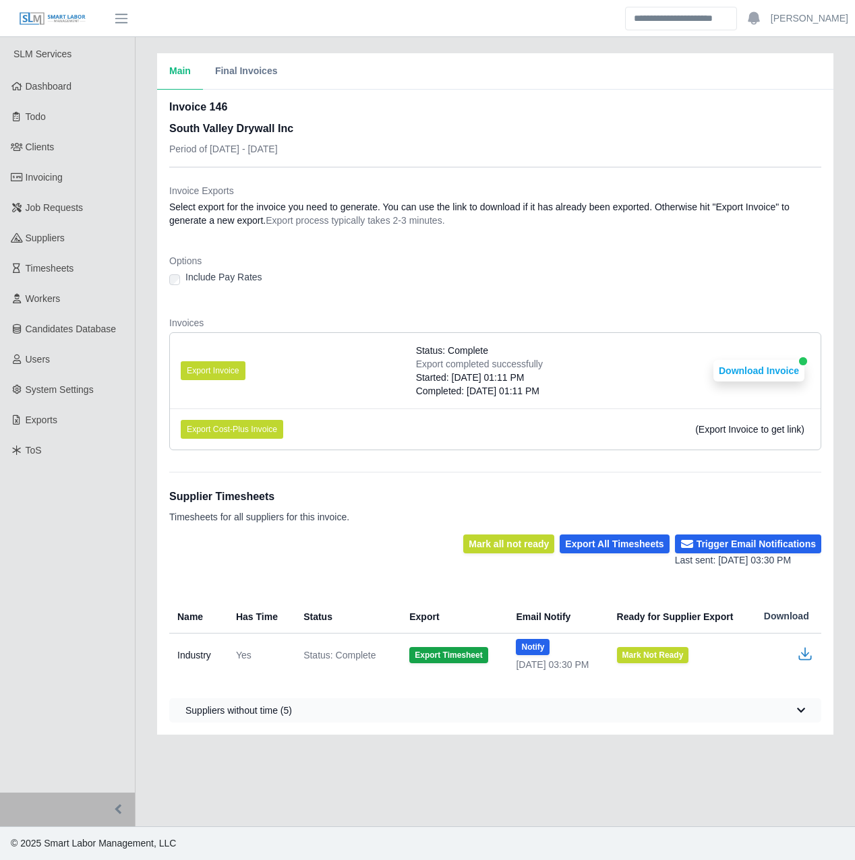
click at [144, 338] on div "Main Final Invoices Invoice 146 South Valley Drywall Inc Period of 08/18/2025 -…" at bounding box center [495, 394] width 719 height 682
click at [142, 338] on div "Main Final Invoices Invoice 146 South Valley Drywall Inc Period of 08/18/2025 -…" at bounding box center [495, 394] width 719 height 682
click at [72, 172] on link "Invoicing" at bounding box center [67, 177] width 135 height 30
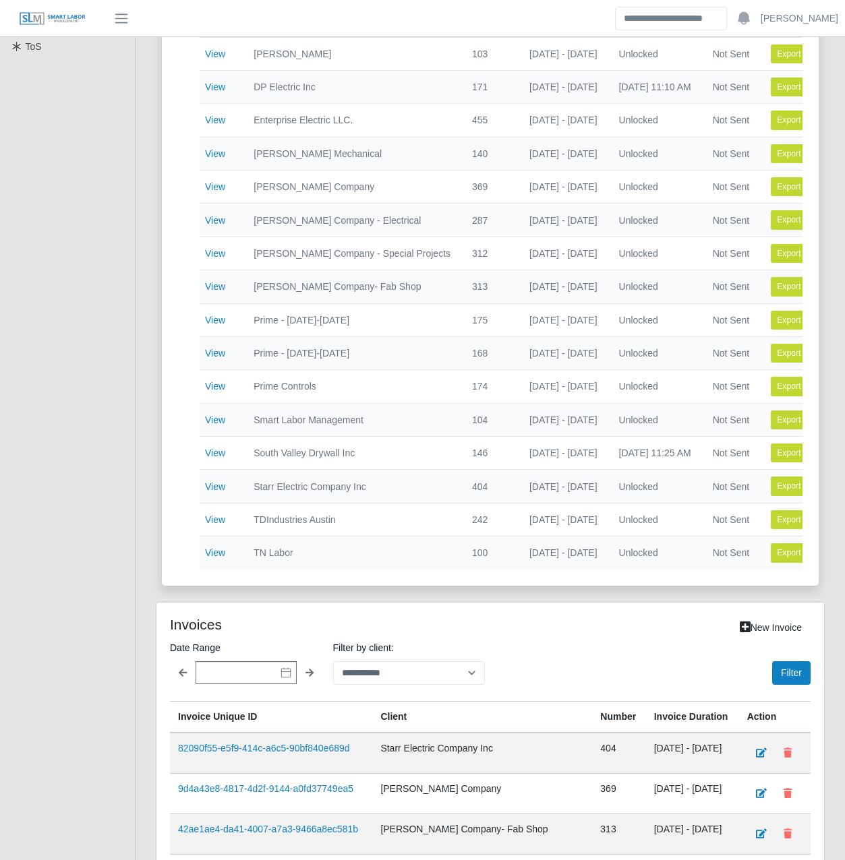
scroll to position [405, 0]
click at [207, 516] on link "View" at bounding box center [215, 519] width 20 height 11
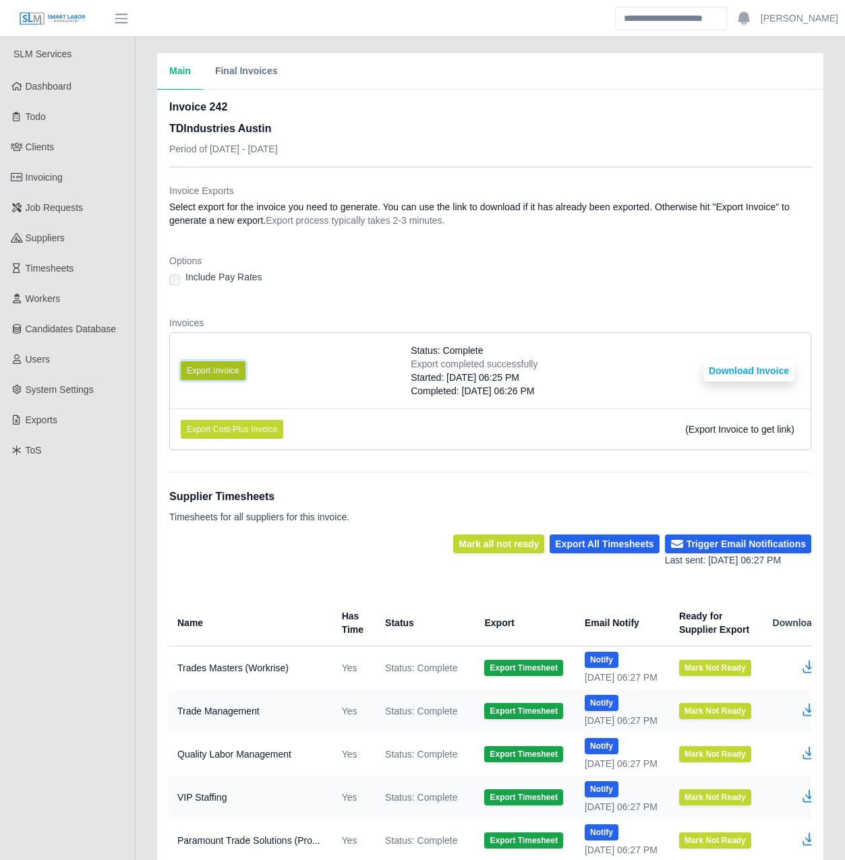
click at [222, 367] on button "Export Invoice" at bounding box center [213, 370] width 65 height 19
click at [718, 371] on button "Download Invoice" at bounding box center [748, 371] width 91 height 22
click at [140, 382] on div "Main Final Invoices Invoice 242 TDIndustries Austin Period of 08/18/2025 - 08/2…" at bounding box center [490, 508] width 709 height 910
click at [144, 382] on div "Main Final Invoices Invoice 242 TDIndustries Austin Period of 08/18/2025 - 08/2…" at bounding box center [490, 508] width 709 height 910
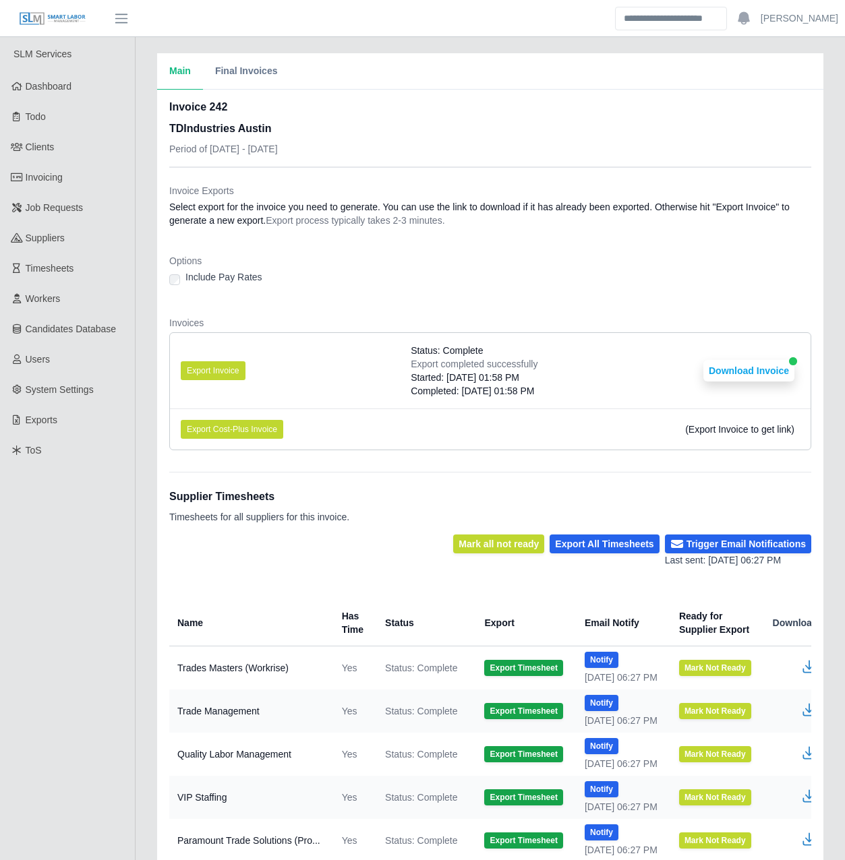
click at [143, 382] on div "Main Final Invoices Invoice 242 TDIndustries Austin Period of 08/18/2025 - 08/2…" at bounding box center [490, 508] width 709 height 910
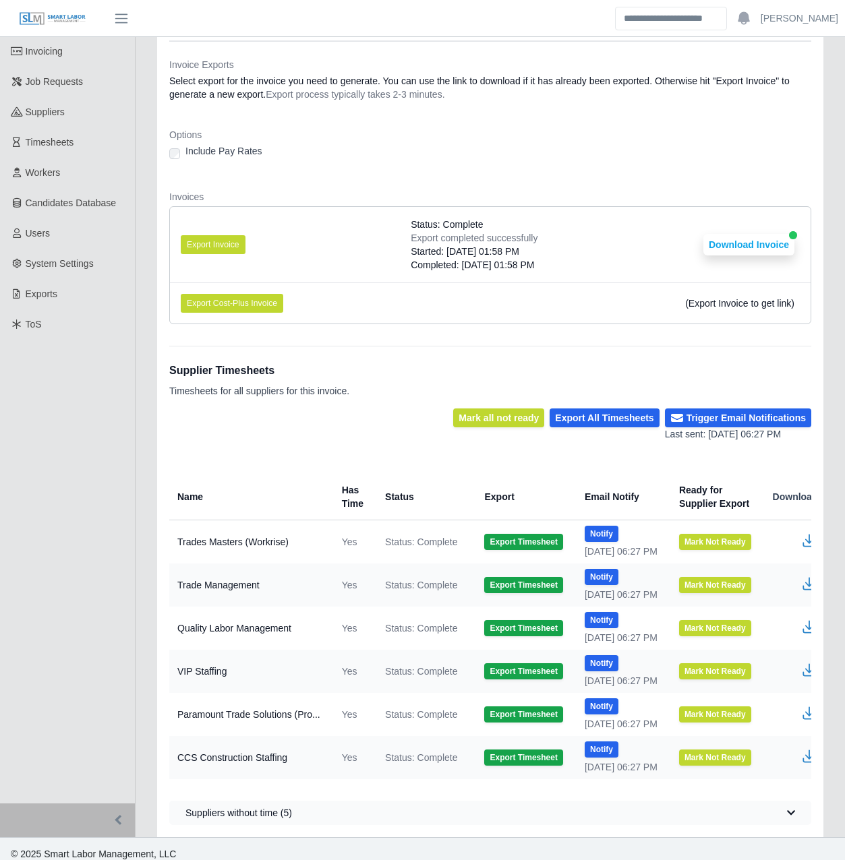
scroll to position [147, 0]
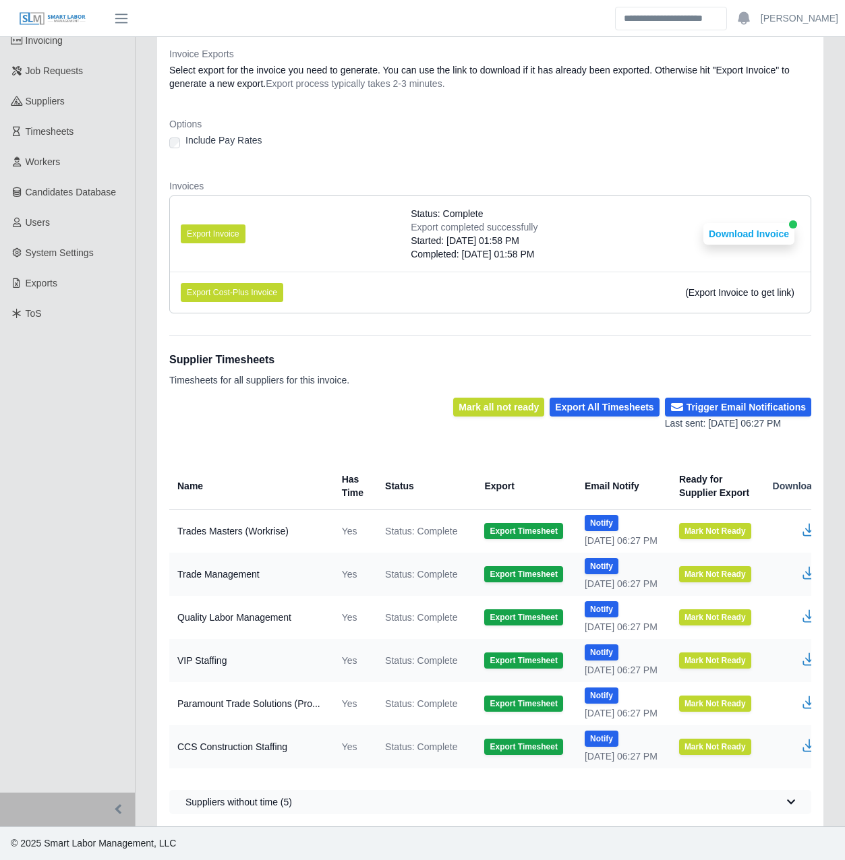
click at [143, 382] on div "Main Final Invoices Invoice 242 TDIndustries Austin Period of 08/18/2025 - 08/2…" at bounding box center [490, 371] width 709 height 910
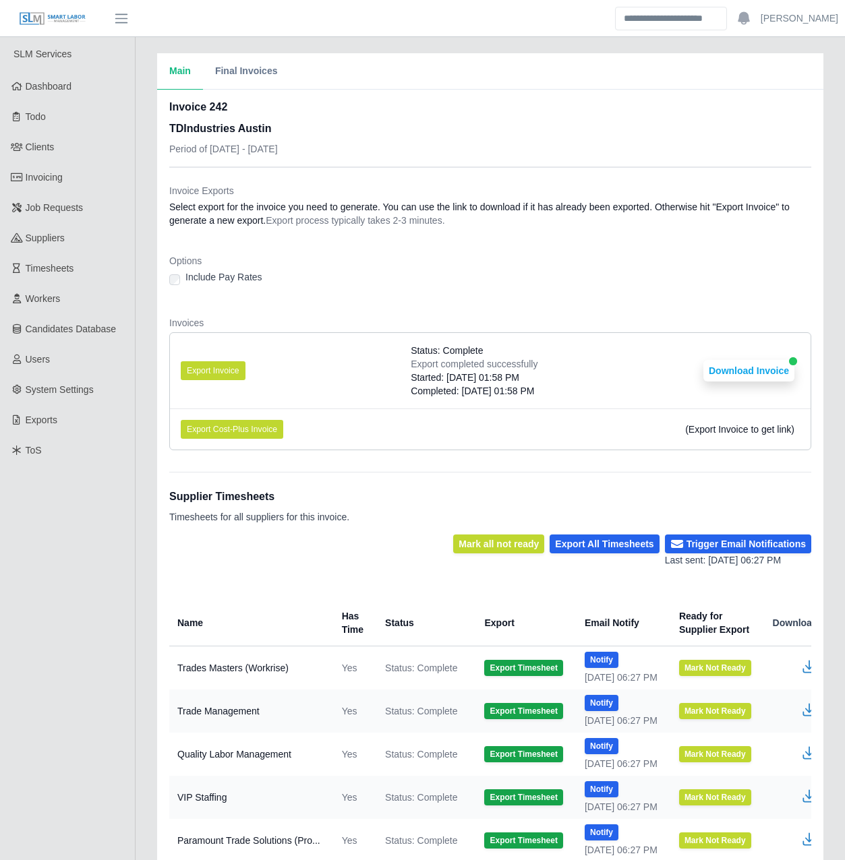
click at [143, 382] on div "Main Final Invoices Invoice 242 TDIndustries Austin Period of 08/18/2025 - 08/2…" at bounding box center [490, 508] width 709 height 910
click at [150, 418] on div "Main Final Invoices Invoice 242 TDIndustries Austin Period of 08/18/2025 - 08/2…" at bounding box center [490, 508] width 709 height 910
click at [144, 418] on div "Main Final Invoices Invoice 242 TDIndustries Austin Period of 08/18/2025 - 08/2…" at bounding box center [490, 508] width 709 height 910
click at [143, 417] on div "Main Final Invoices Invoice 242 TDIndustries Austin Period of 08/18/2025 - 08/2…" at bounding box center [490, 508] width 709 height 910
click at [57, 177] on span "Invoicing" at bounding box center [44, 177] width 37 height 11
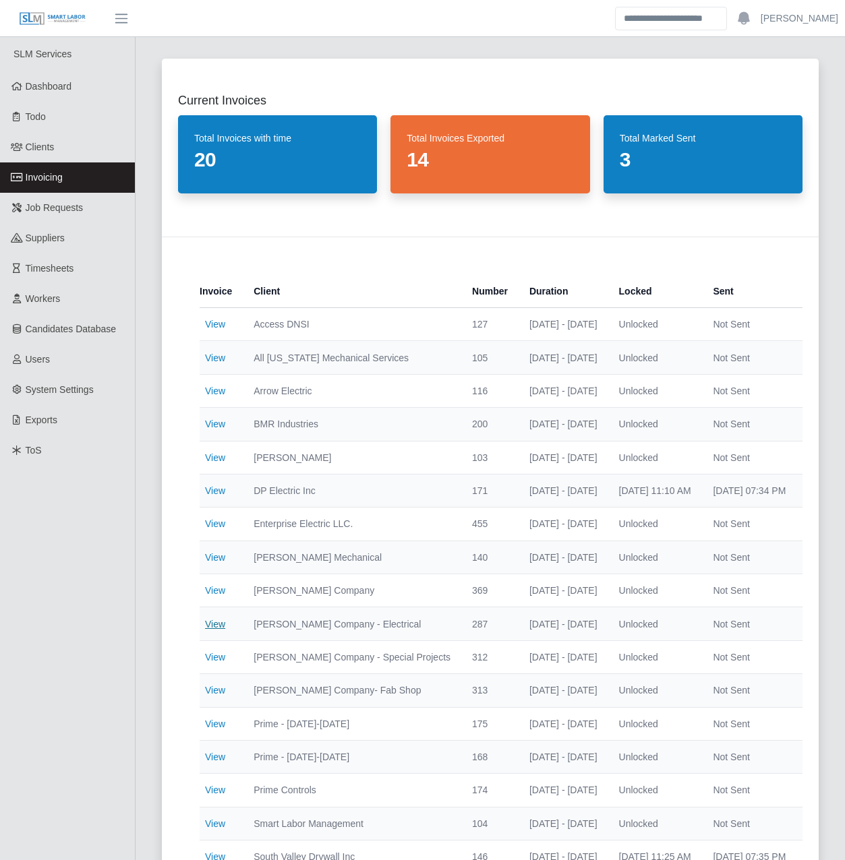
click at [209, 620] on link "View" at bounding box center [215, 624] width 20 height 11
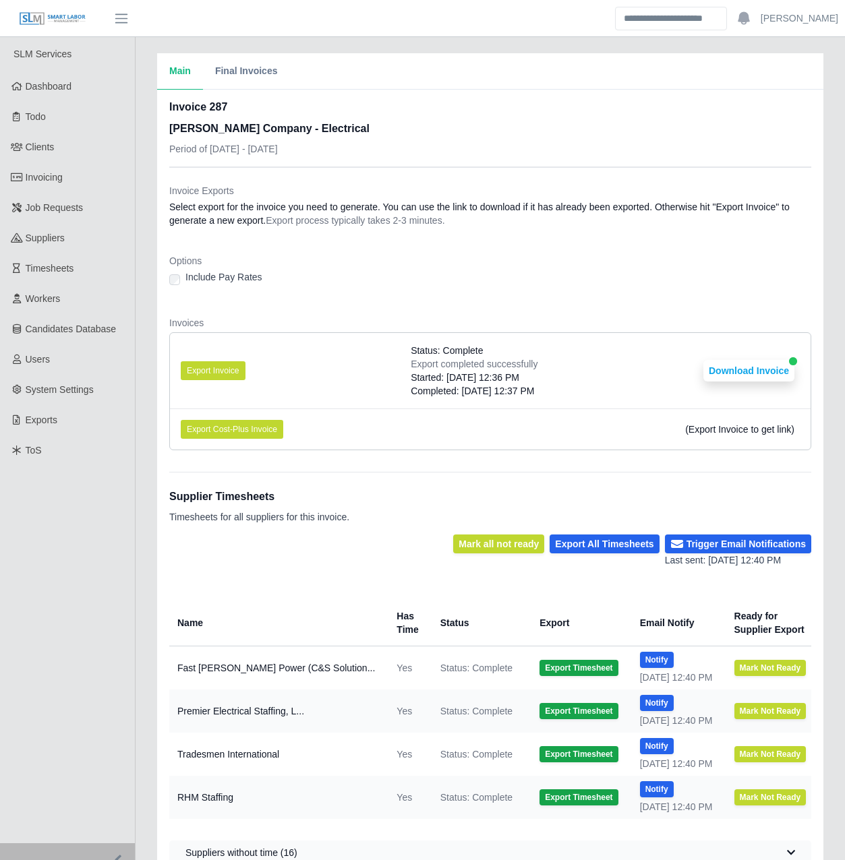
click at [140, 416] on div "Main Final Invoices Invoice 287 Lee Company - Electrical Period of 08/18/2025 -…" at bounding box center [490, 465] width 709 height 824
click at [142, 430] on div "Main Final Invoices Invoice 287 Lee Company - Electrical Period of 08/18/2025 -…" at bounding box center [490, 465] width 709 height 824
click at [142, 433] on div "Main Final Invoices Invoice 287 Lee Company - Electrical Period of 08/18/2025 -…" at bounding box center [490, 465] width 709 height 824
click at [187, 371] on button "Export Invoice" at bounding box center [213, 370] width 65 height 19
click at [141, 369] on div "Main Final Invoices Invoice 287 Lee Company - Electrical Period of 08/18/2025 -…" at bounding box center [490, 465] width 709 height 824
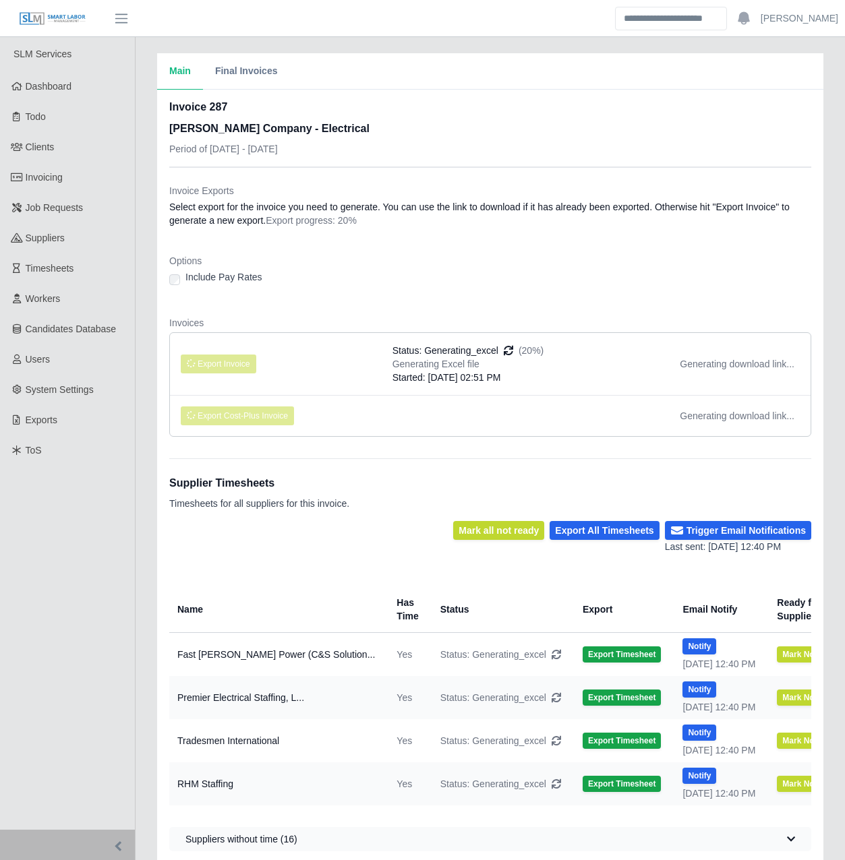
click at [143, 369] on div "Main Final Invoices Invoice 287 Lee Company - Electrical Period of 08/18/2025 -…" at bounding box center [490, 458] width 709 height 810
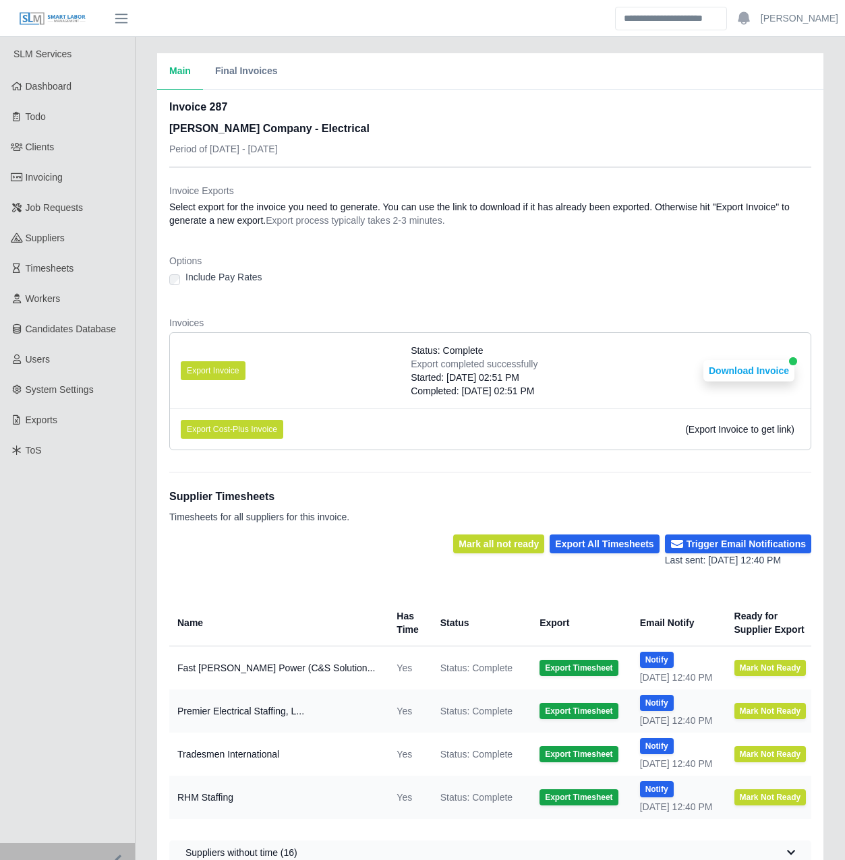
click at [140, 386] on div "Main Final Invoices Invoice 287 Lee Company - Electrical Period of 08/18/2025 -…" at bounding box center [490, 465] width 709 height 824
click at [143, 389] on div "Main Final Invoices Invoice 287 Lee Company - Electrical Period of 08/18/2025 -…" at bounding box center [490, 465] width 709 height 824
click at [729, 384] on li "Export Invoice Status: Complete Export completed successfully Started: 08/26/20…" at bounding box center [490, 371] width 640 height 76
click at [729, 367] on button "Download Invoice" at bounding box center [748, 371] width 91 height 22
click at [148, 393] on div "Main Final Invoices Invoice 287 Lee Company - Electrical Period of 08/18/2025 -…" at bounding box center [490, 465] width 709 height 824
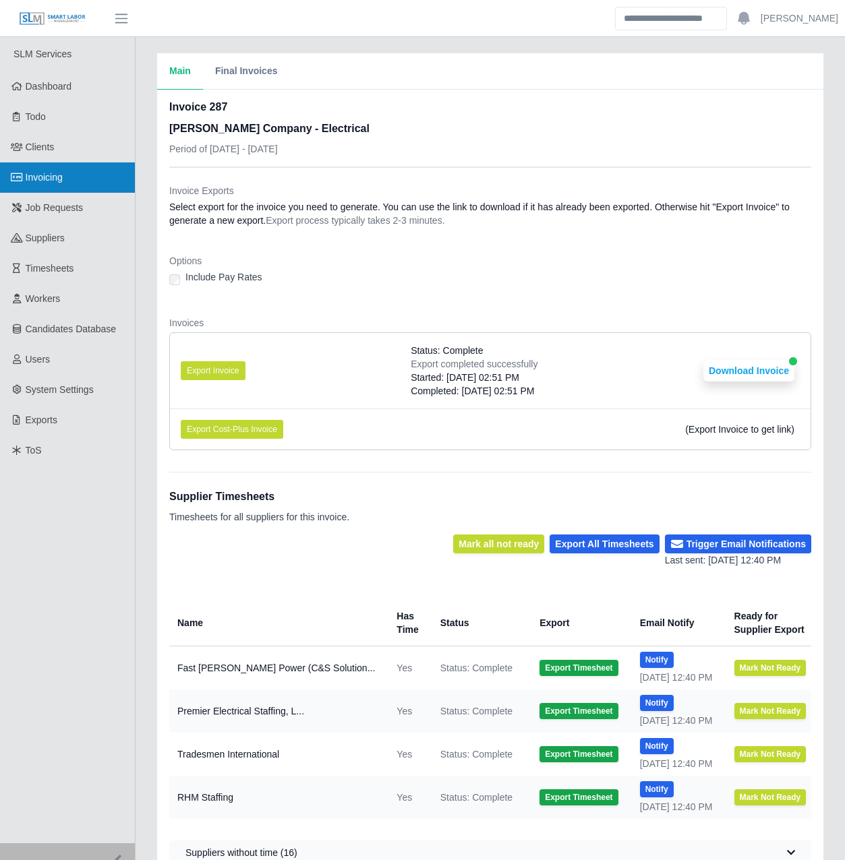
click at [67, 177] on link "Invoicing" at bounding box center [67, 177] width 135 height 30
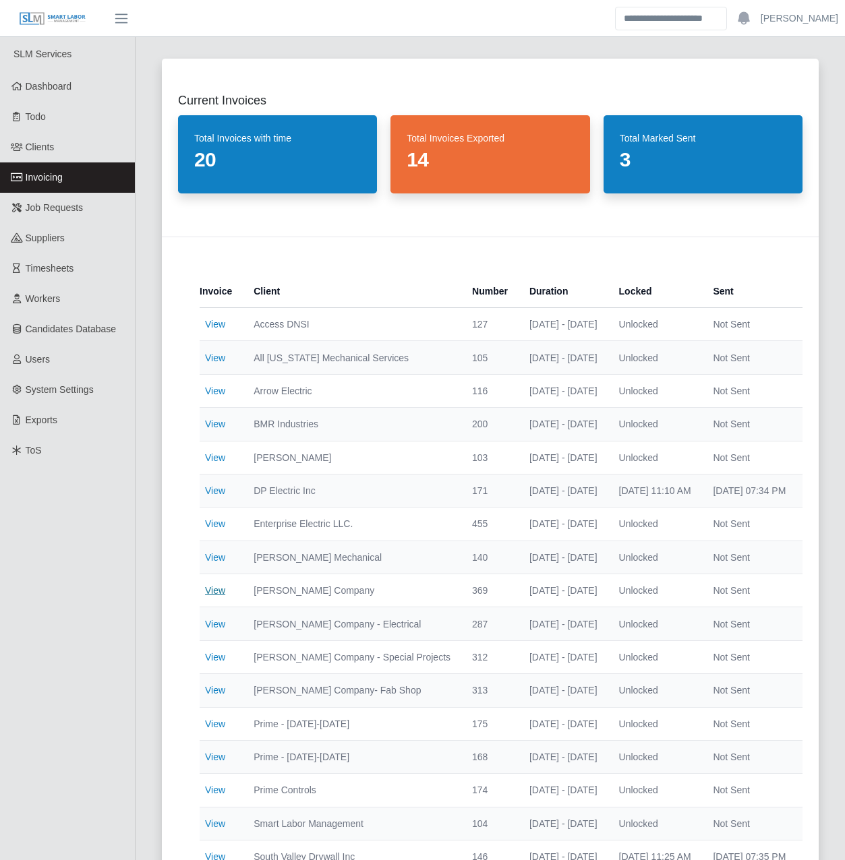
click at [218, 591] on link "View" at bounding box center [215, 590] width 20 height 11
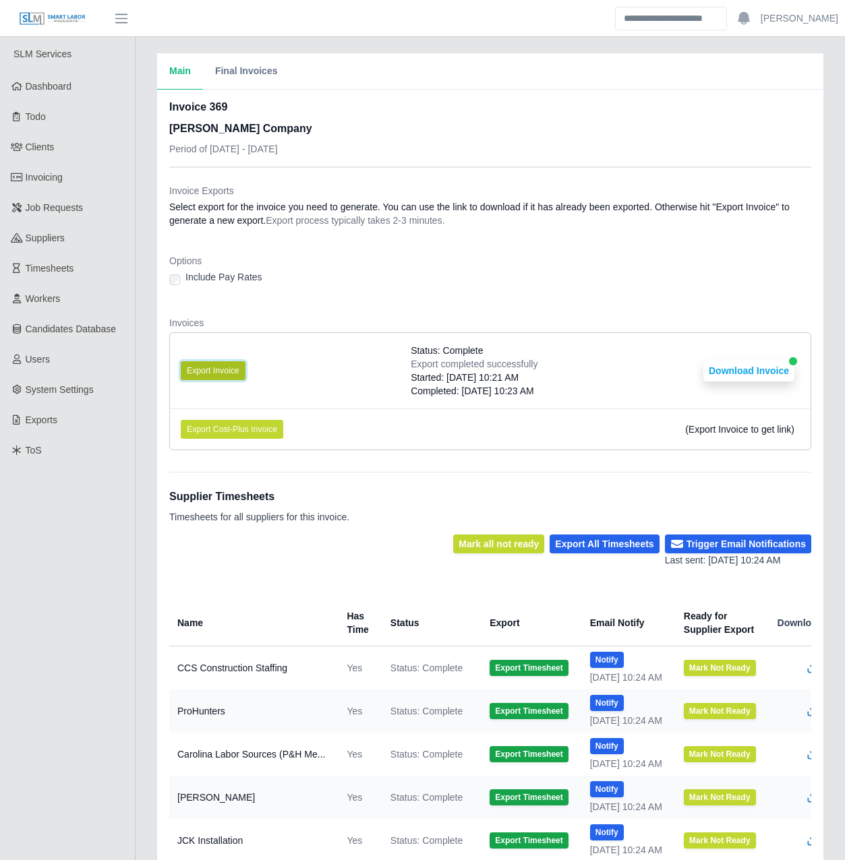
click at [227, 369] on button "Export Invoice" at bounding box center [213, 370] width 65 height 19
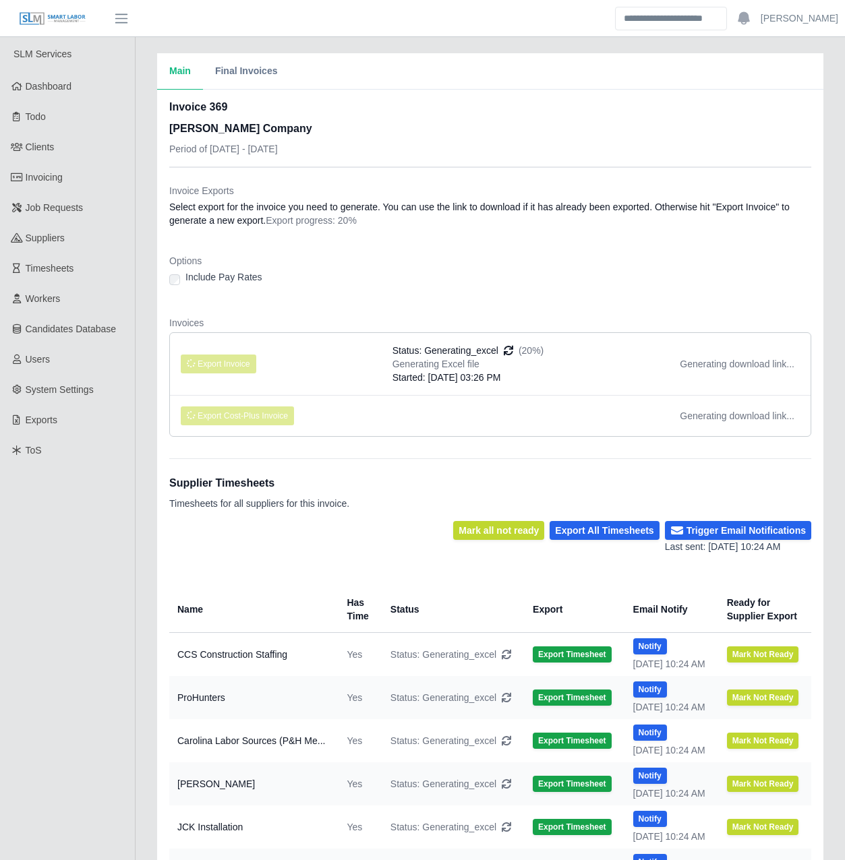
click at [343, 365] on li "Export Invoice Status: Generating_excel (20%) Generating Excel file Started: [D…" at bounding box center [490, 364] width 640 height 62
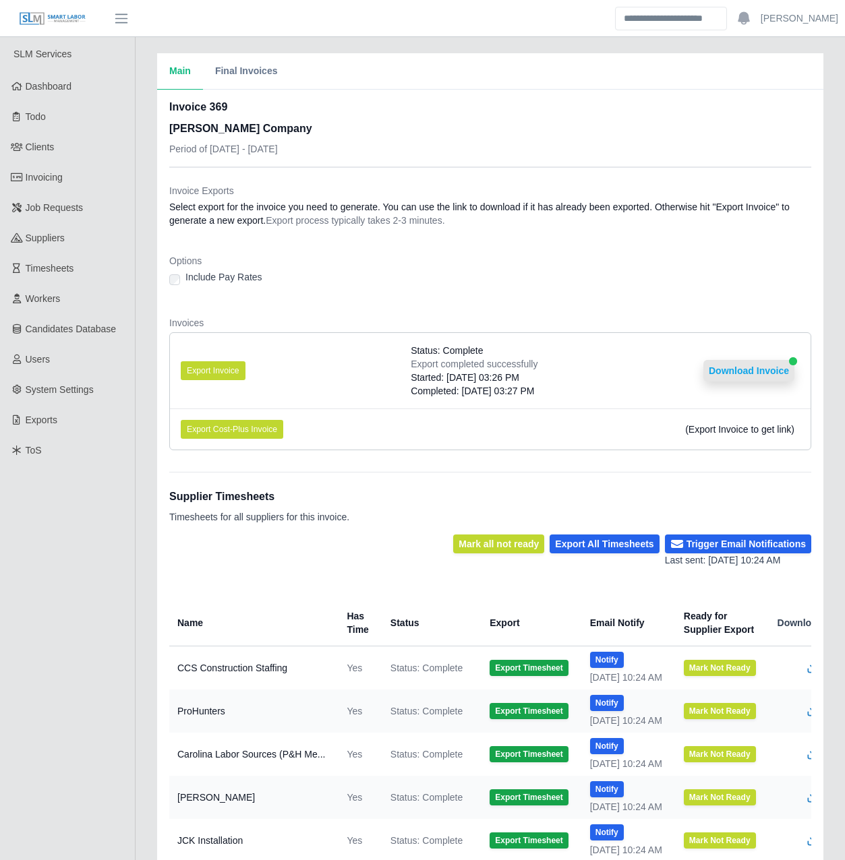
click at [770, 367] on button "Download Invoice" at bounding box center [748, 371] width 91 height 22
